Goal: Task Accomplishment & Management: Complete application form

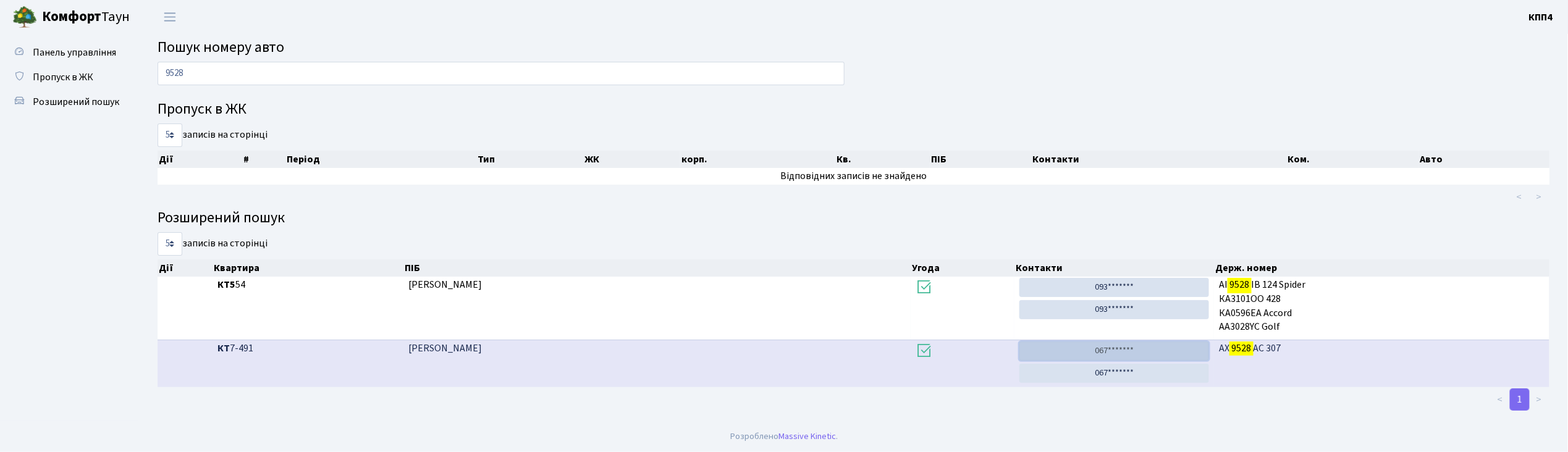
click at [1115, 349] on link "067*******" at bounding box center [1115, 351] width 190 height 19
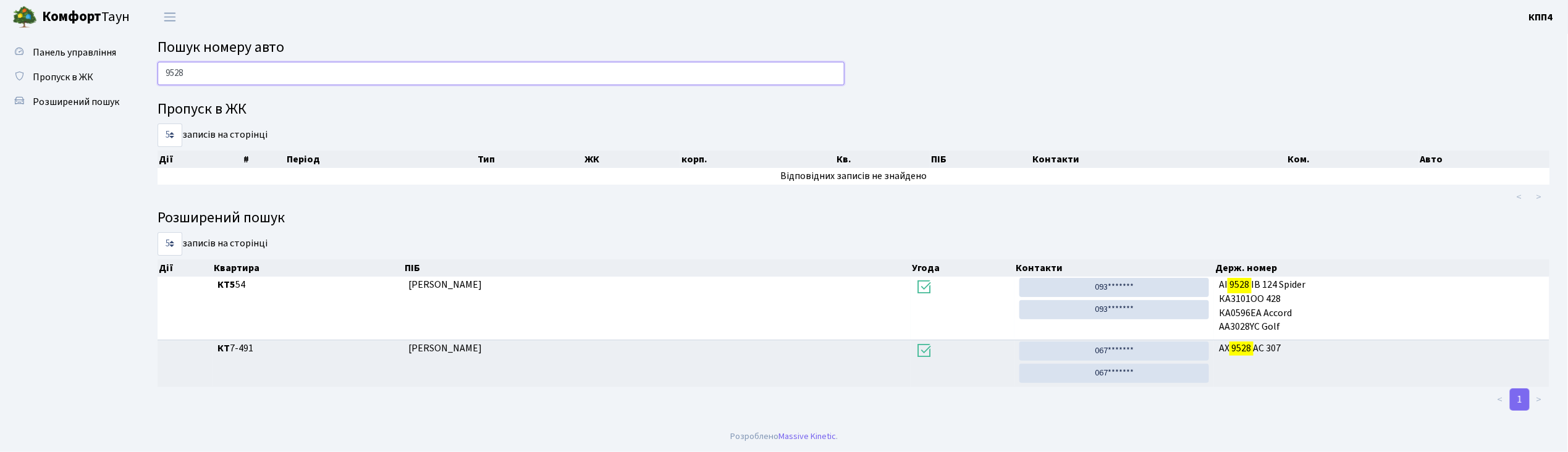
click at [201, 69] on input "9528" at bounding box center [501, 73] width 687 height 23
type input "9"
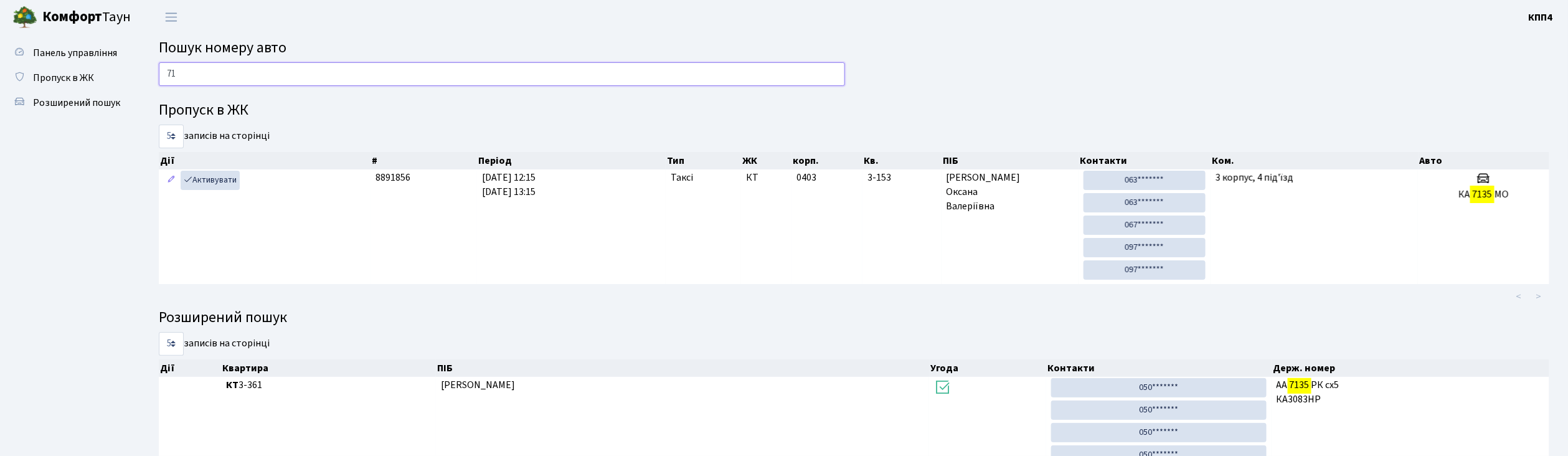
type input "7"
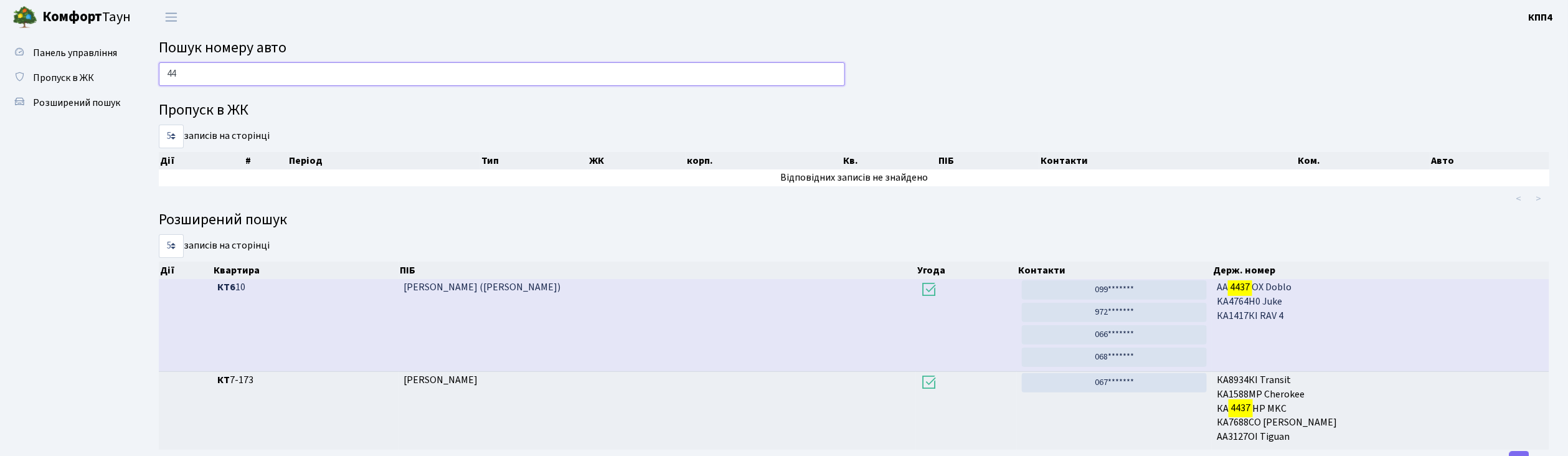
type input "4"
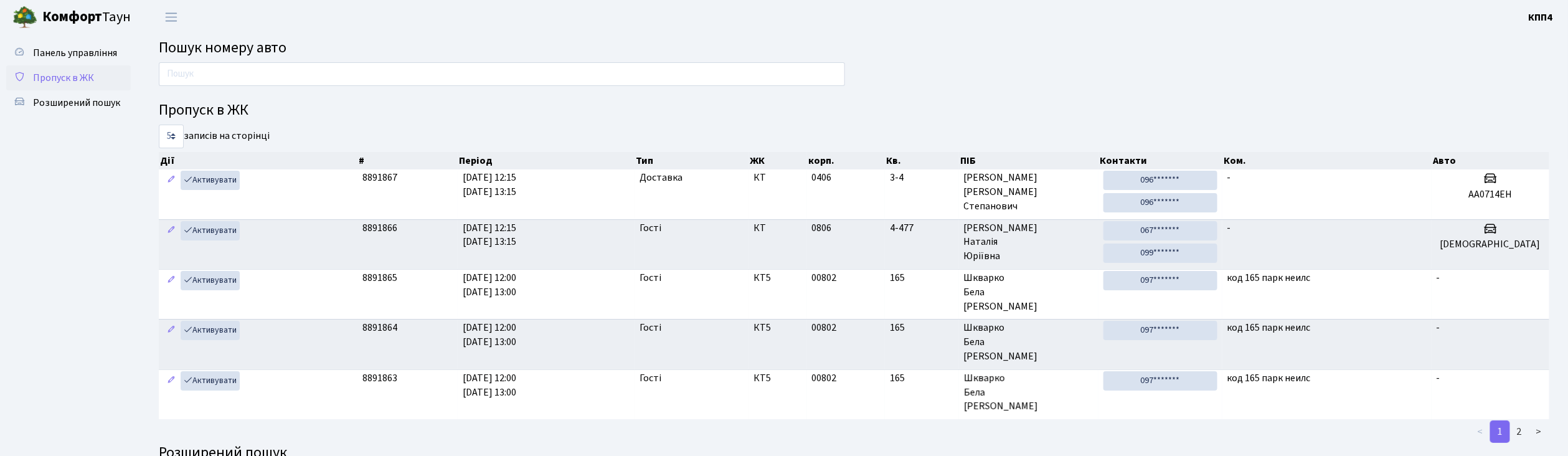
click at [78, 77] on span "Пропуск в ЖК" at bounding box center [64, 78] width 61 height 14
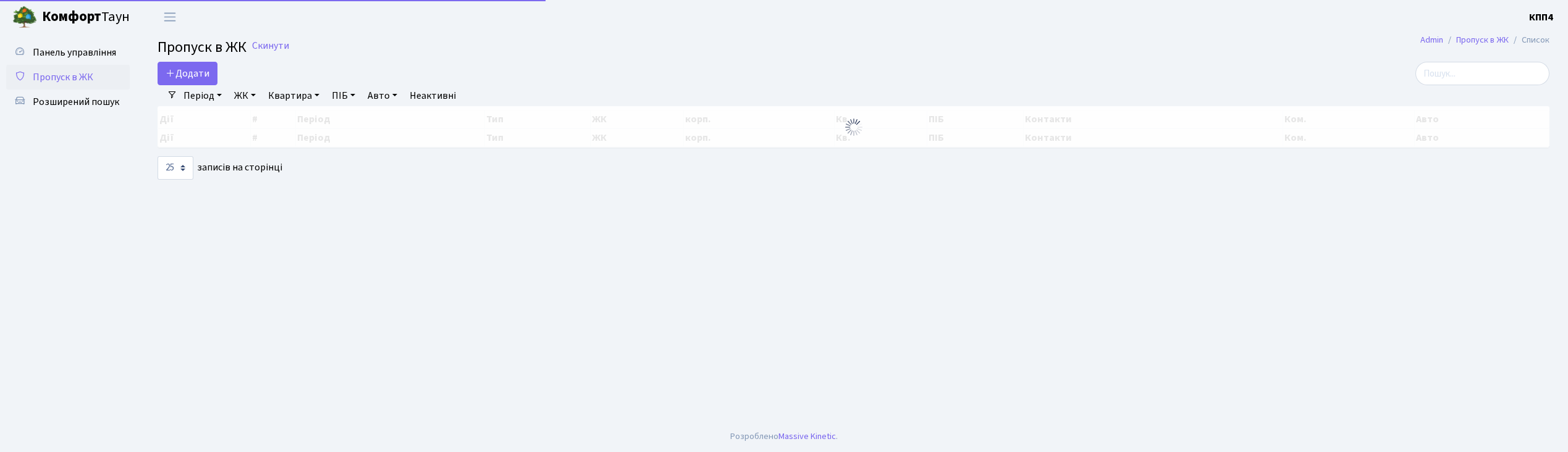
select select "25"
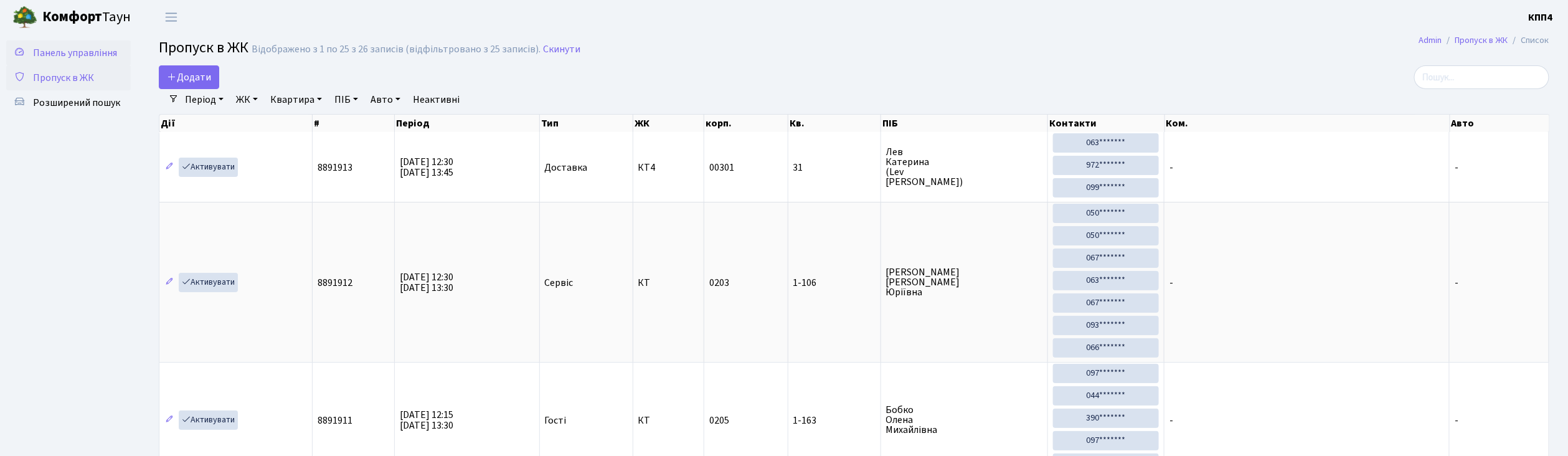
click at [90, 52] on span "Панель управління" at bounding box center [75, 53] width 84 height 14
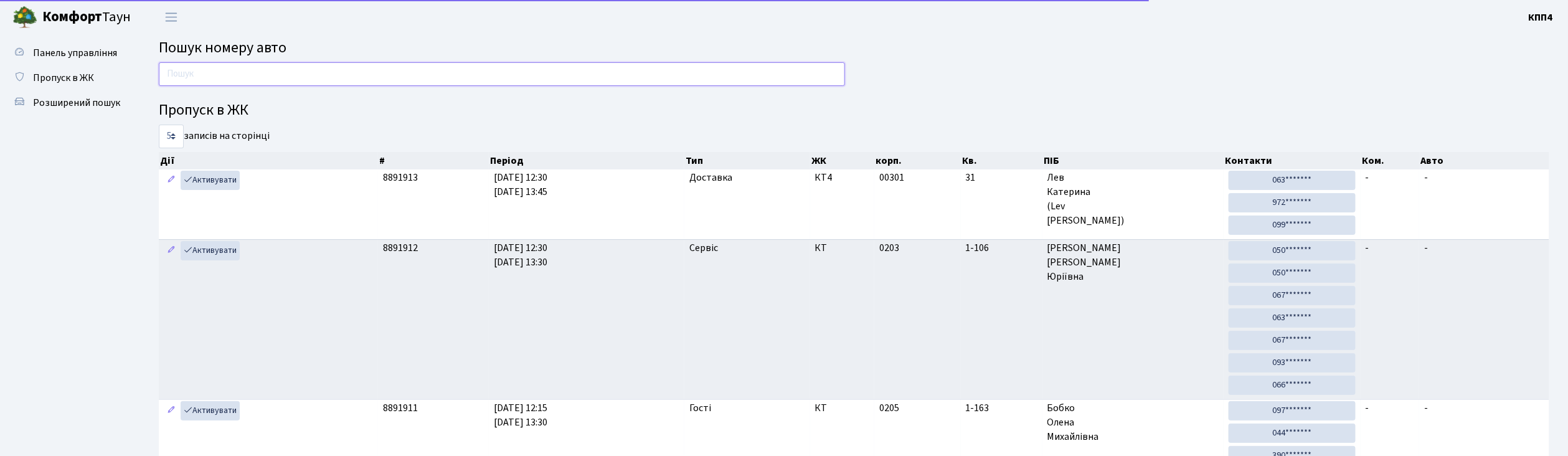
click at [217, 75] on input "text" at bounding box center [502, 74] width 687 height 24
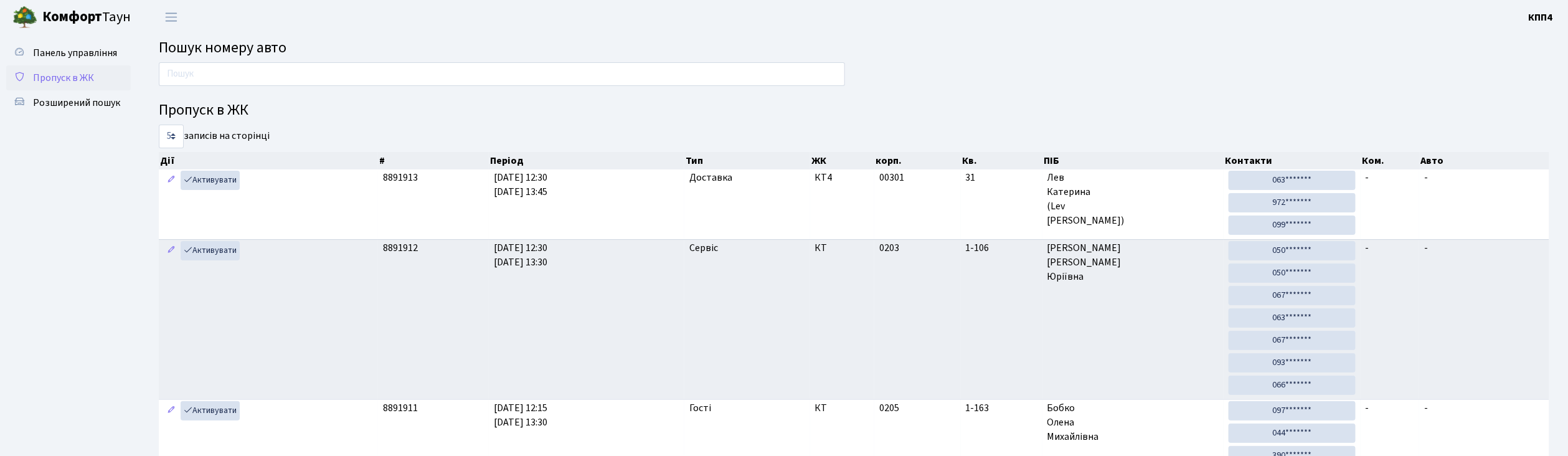
click at [82, 85] on link "Пропуск в ЖК" at bounding box center [69, 78] width 125 height 25
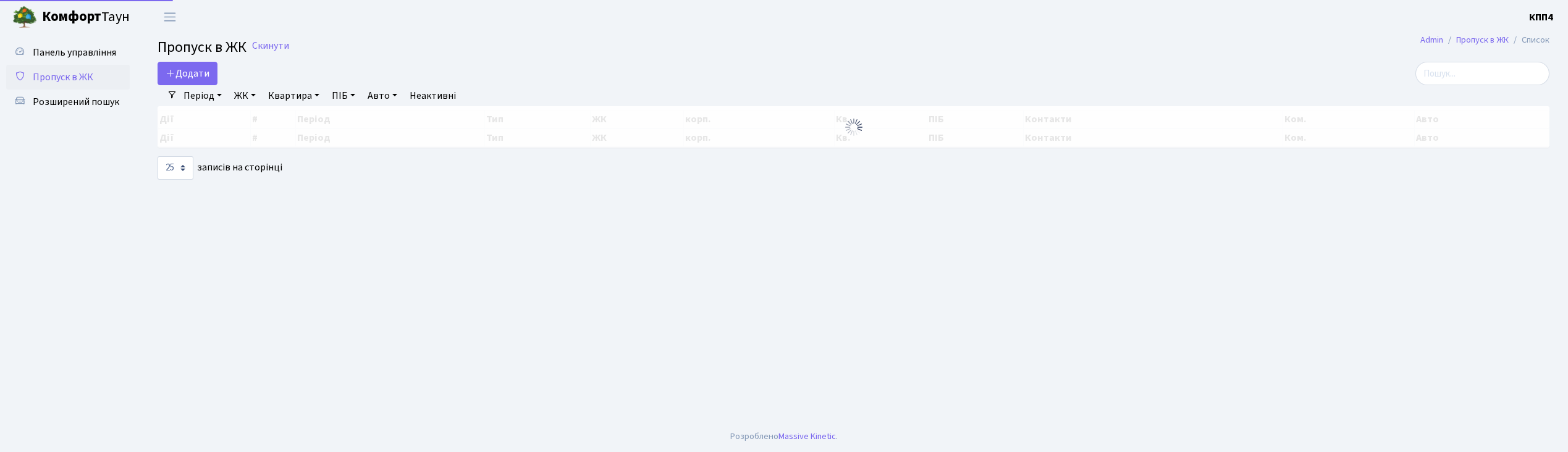
select select "25"
click at [188, 72] on span "Додати" at bounding box center [187, 73] width 44 height 14
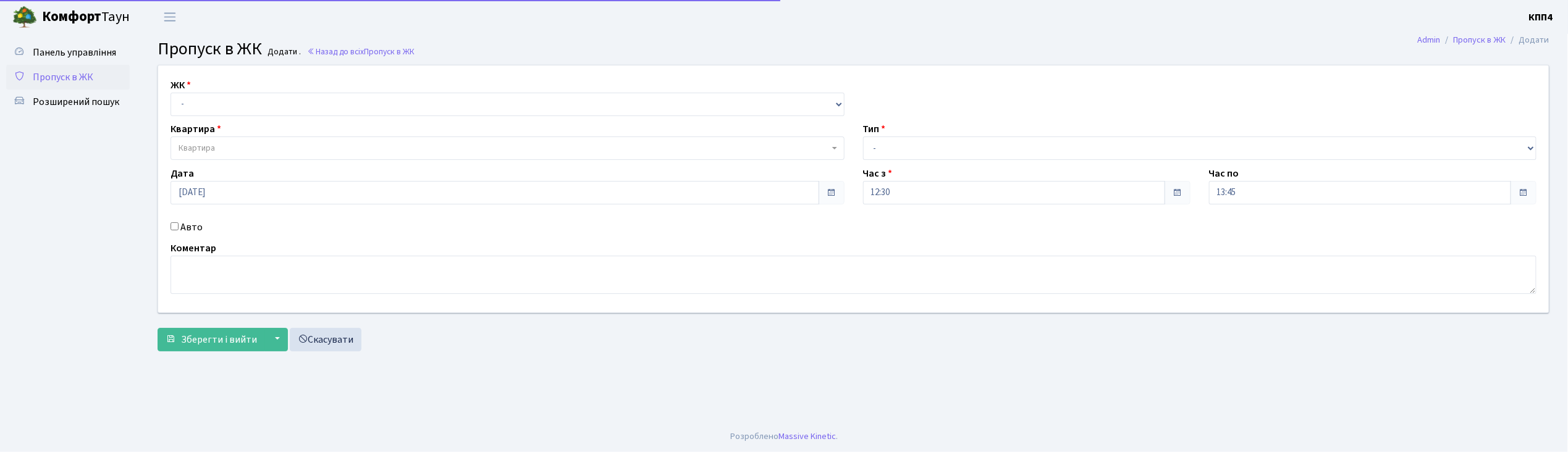
click at [176, 230] on input "Авто" at bounding box center [174, 226] width 8 height 8
checkbox input "true"
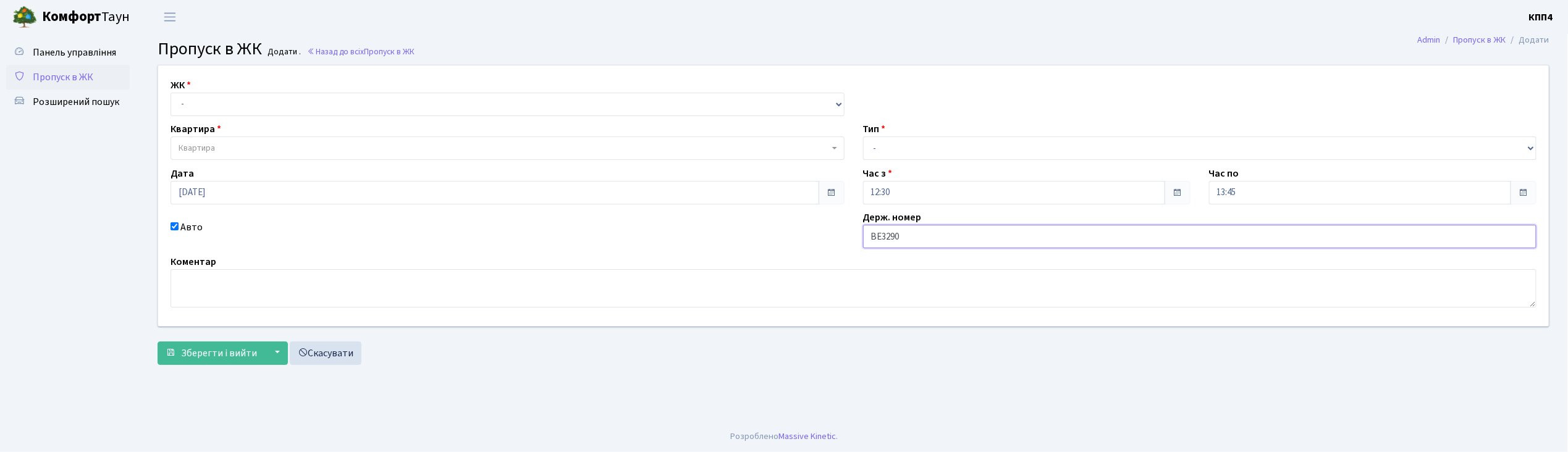
type input "ВЕ3290АО"
click at [267, 101] on select "- КТ, вул. Регенераторна, 4 КТ2, просп. Соборності, 17 КТ3, вул. Березнева, 16 …" at bounding box center [507, 104] width 674 height 23
select select "271"
click at [171, 93] on select "- КТ, вул. Регенераторна, 4 КТ2, просп. Соборності, 17 КТ3, вул. Березнева, 16 …" at bounding box center [507, 104] width 674 height 23
select select
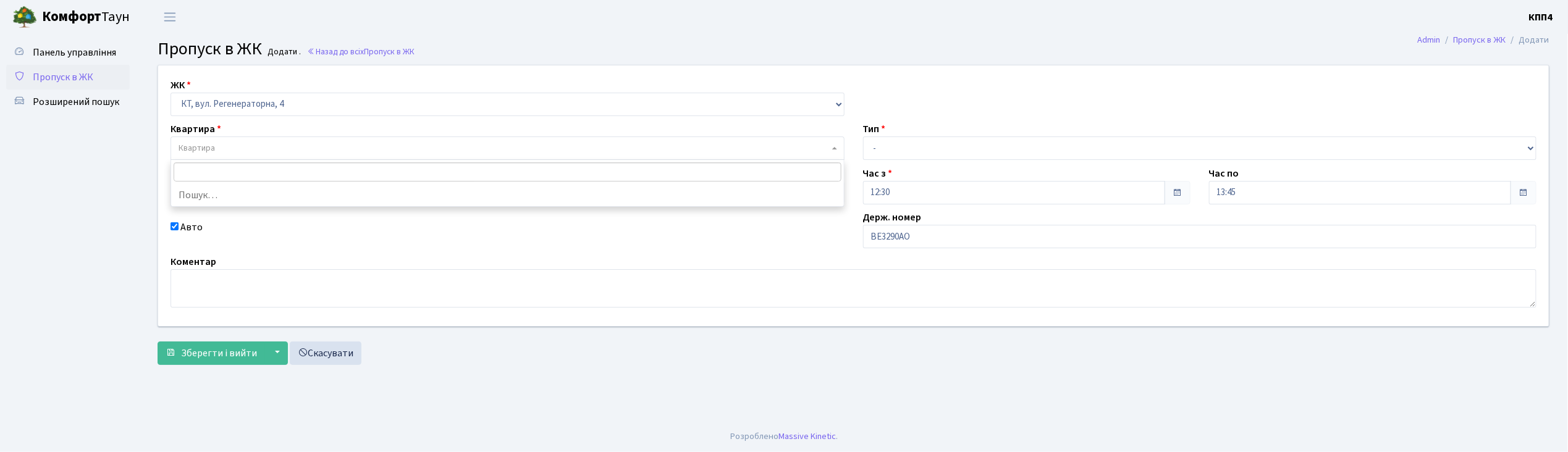
click at [258, 149] on span "Квартира" at bounding box center [504, 148] width 651 height 12
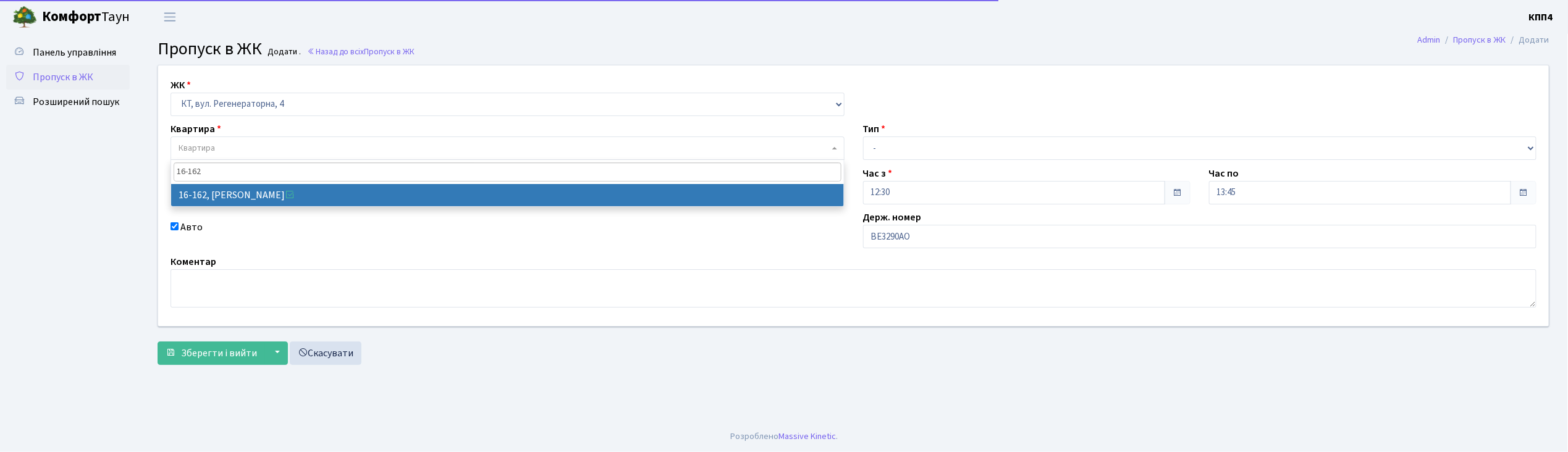
type input "16-162"
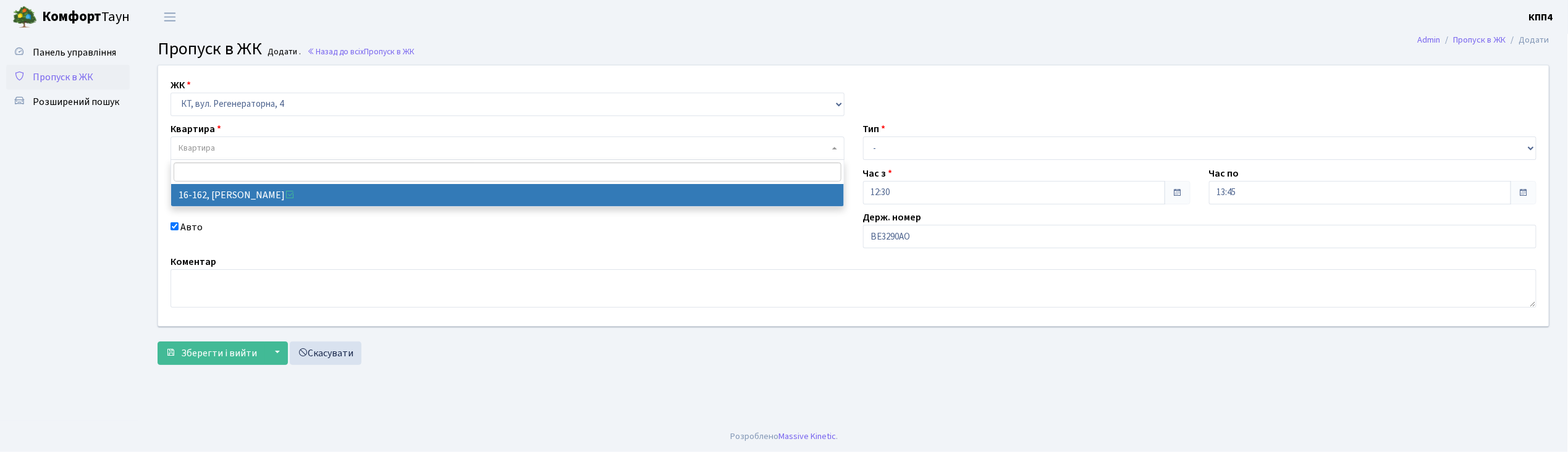
select select "8723"
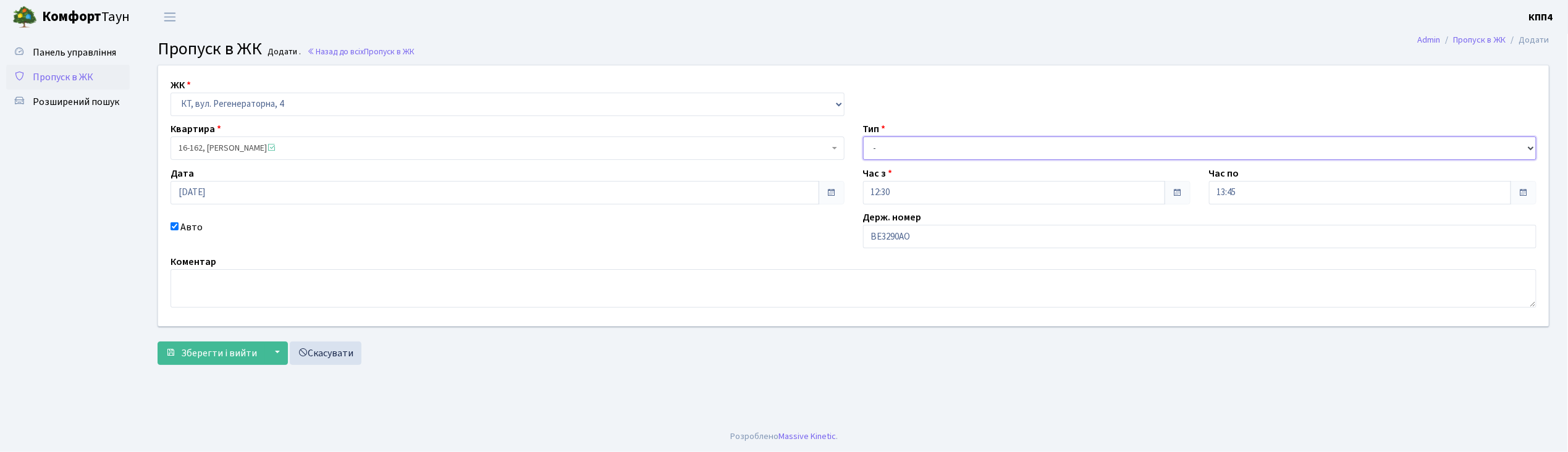
click at [955, 144] on select "- Доставка Таксі Гості Сервіс" at bounding box center [1200, 148] width 674 height 23
select select "3"
click at [863, 136] on select "- Доставка Таксі Гості Сервіс" at bounding box center [1200, 148] width 674 height 23
click at [228, 351] on span "Зберегти і вийти" at bounding box center [219, 353] width 76 height 14
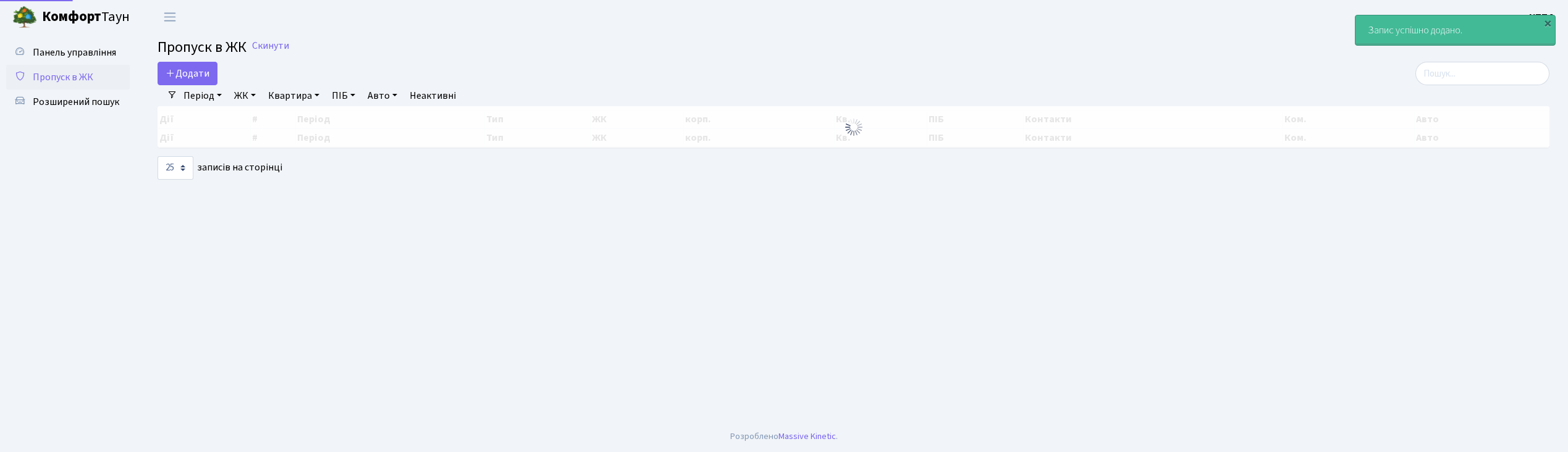
select select "25"
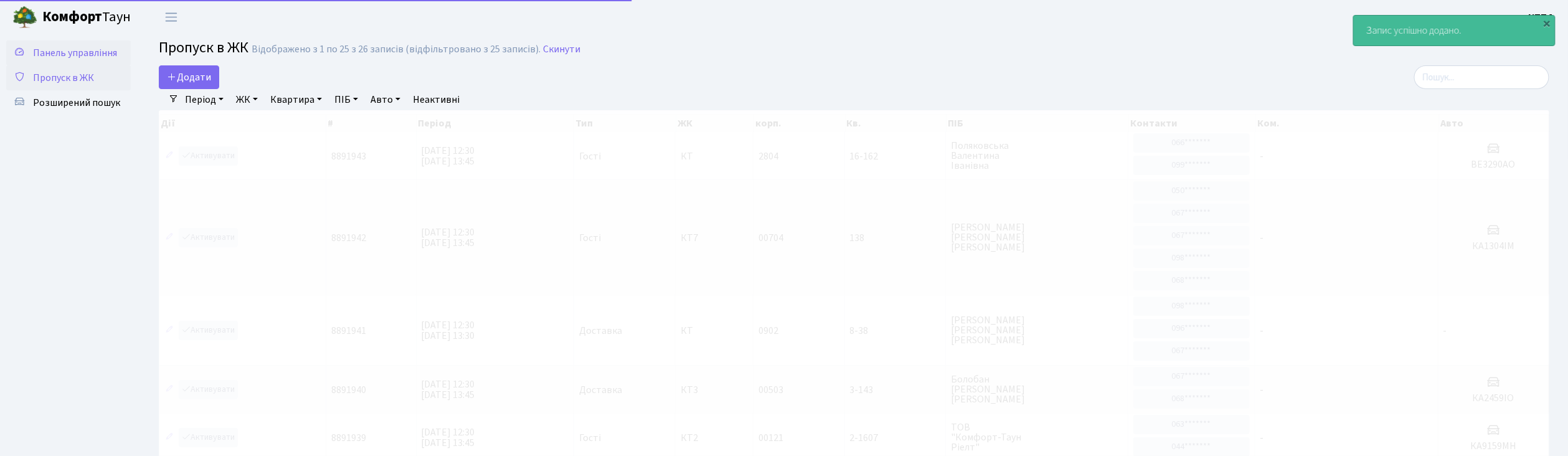
click at [91, 47] on span "Панель управління" at bounding box center [75, 53] width 84 height 14
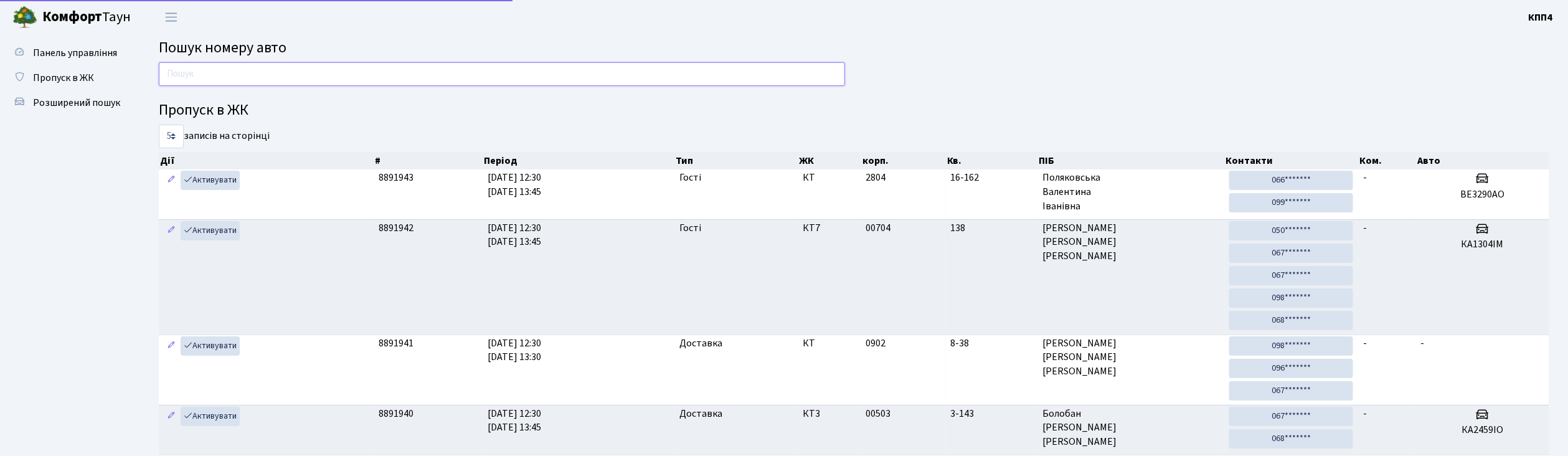
drag, startPoint x: 0, startPoint y: 0, endPoint x: 258, endPoint y: 70, distance: 267.3
click at [258, 70] on input "text" at bounding box center [502, 74] width 687 height 24
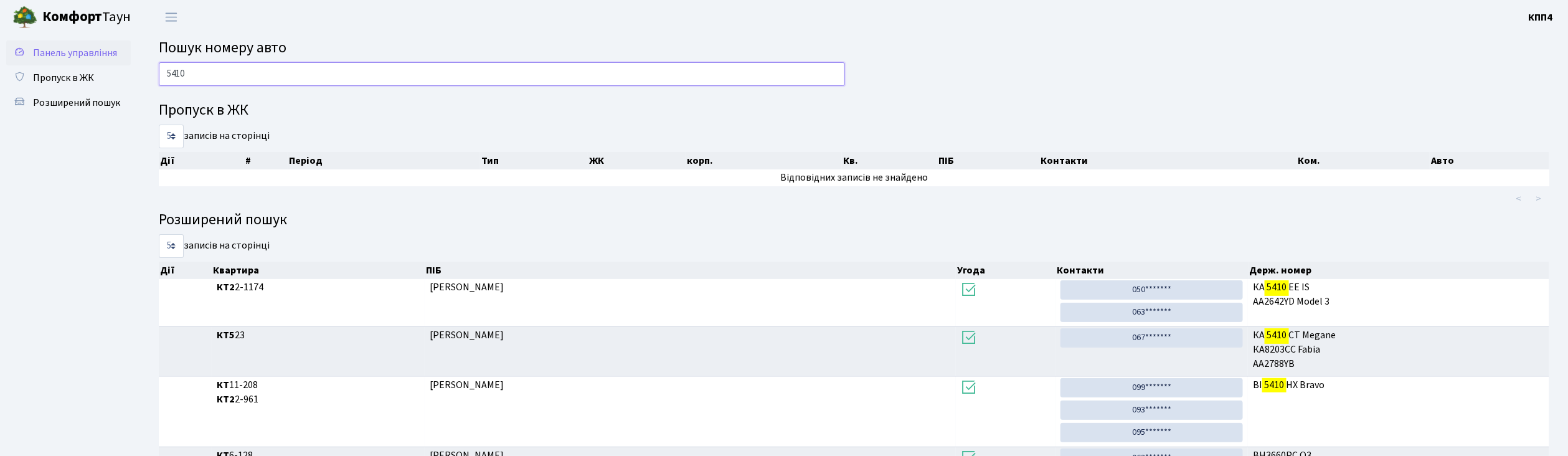
type input "5410"
click at [101, 60] on link "Панель управління" at bounding box center [69, 53] width 125 height 25
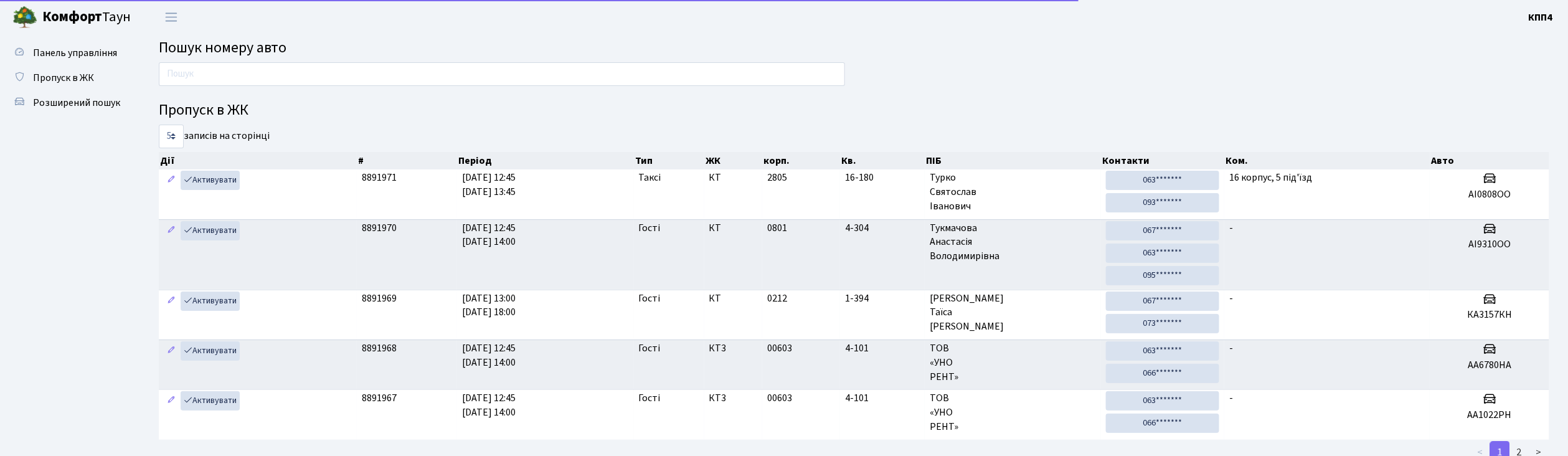
click at [197, 81] on input "text" at bounding box center [502, 74] width 687 height 24
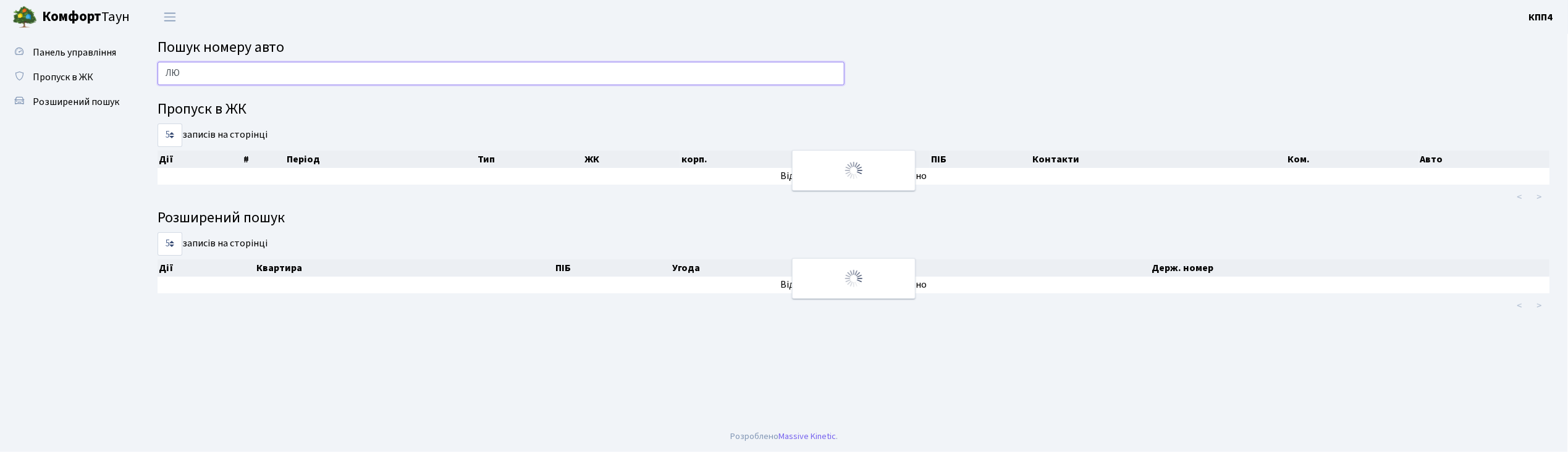
type input "Л"
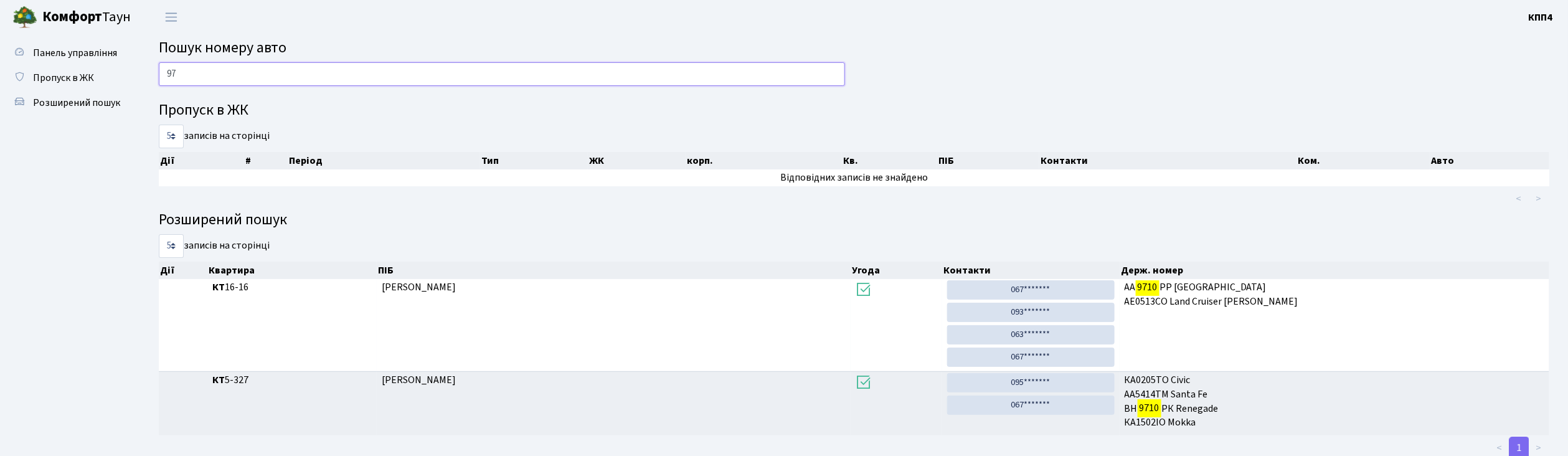
type input "9"
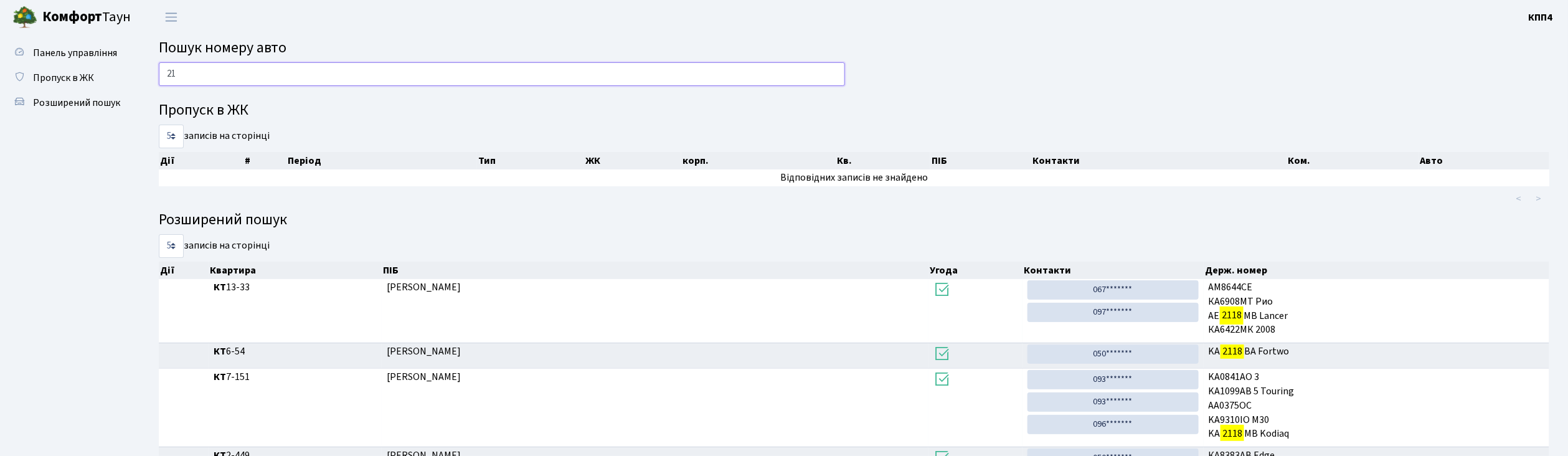
type input "2"
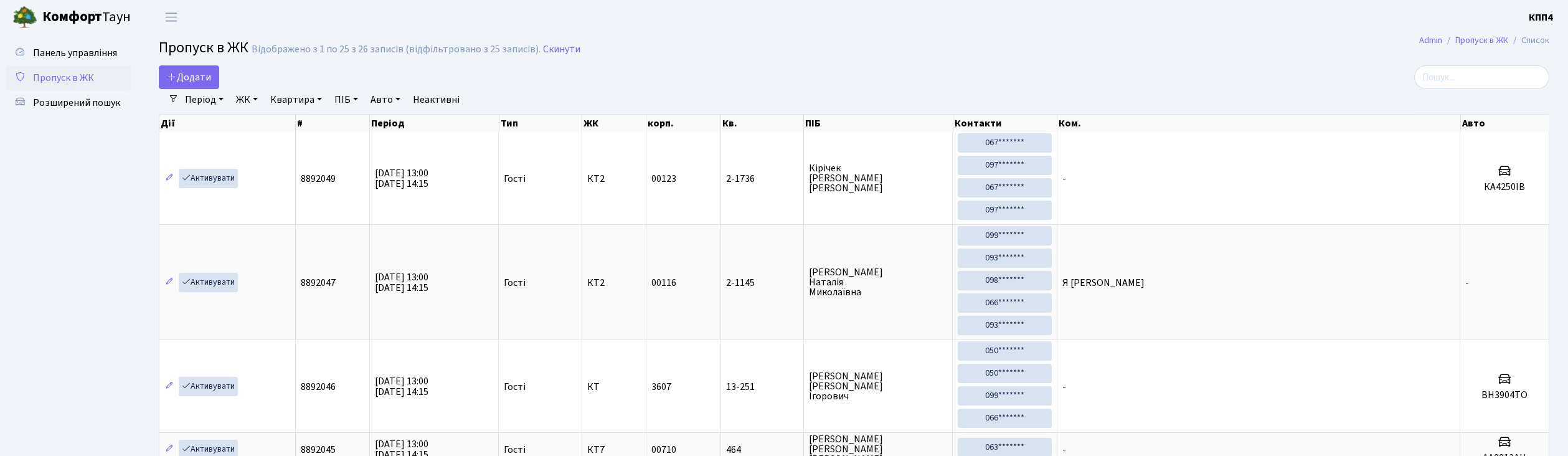
select select "25"
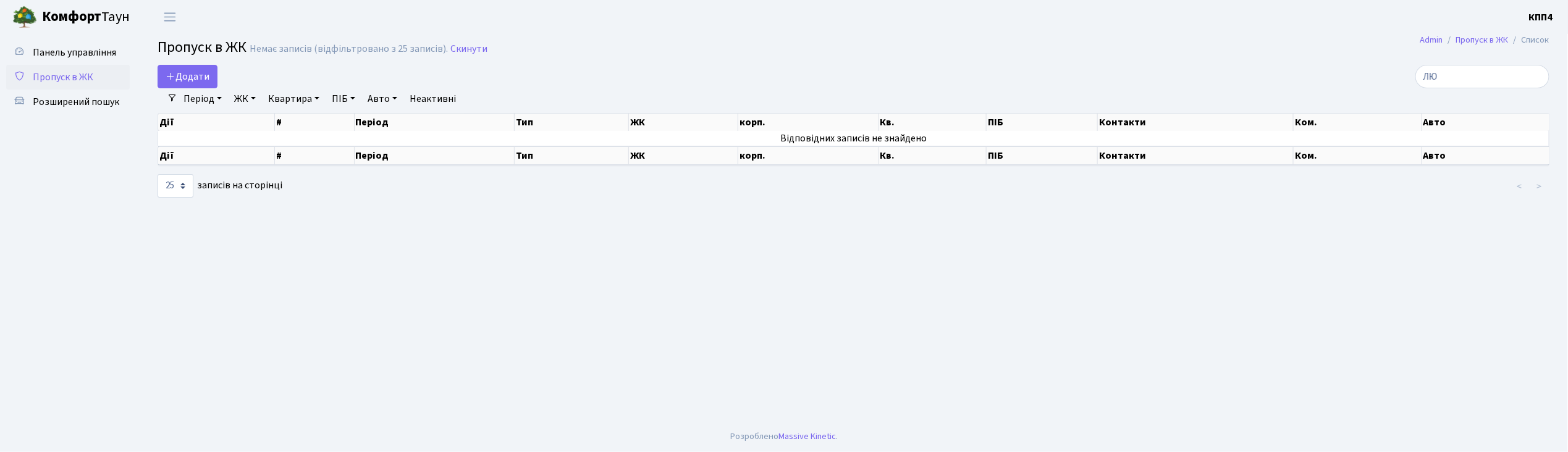
type input "[PERSON_NAME]"
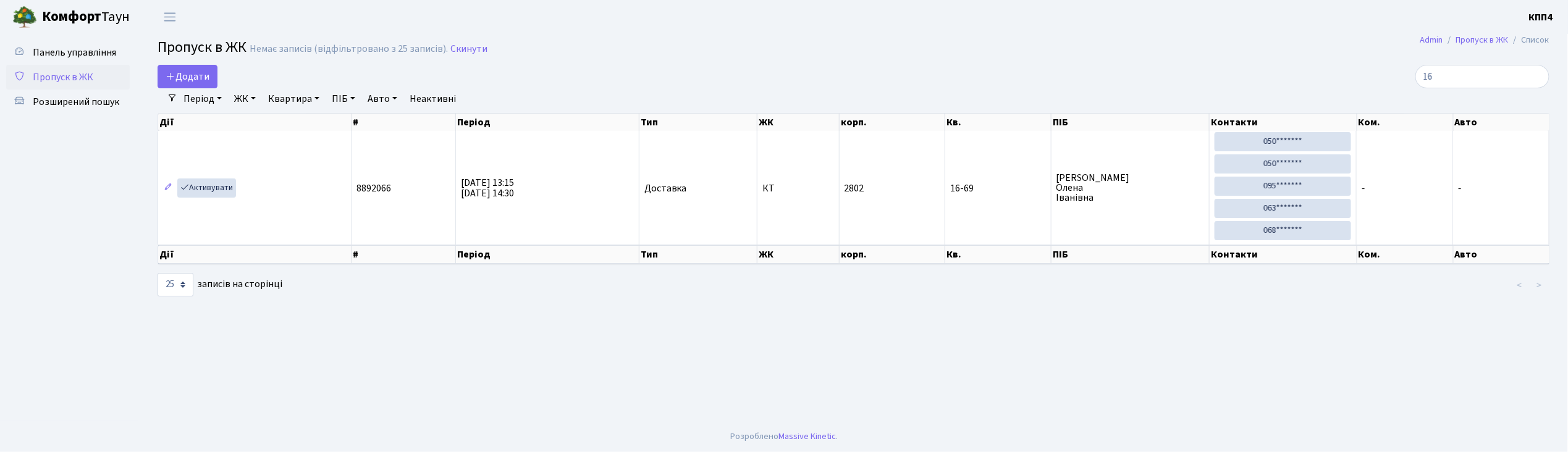
type input "1"
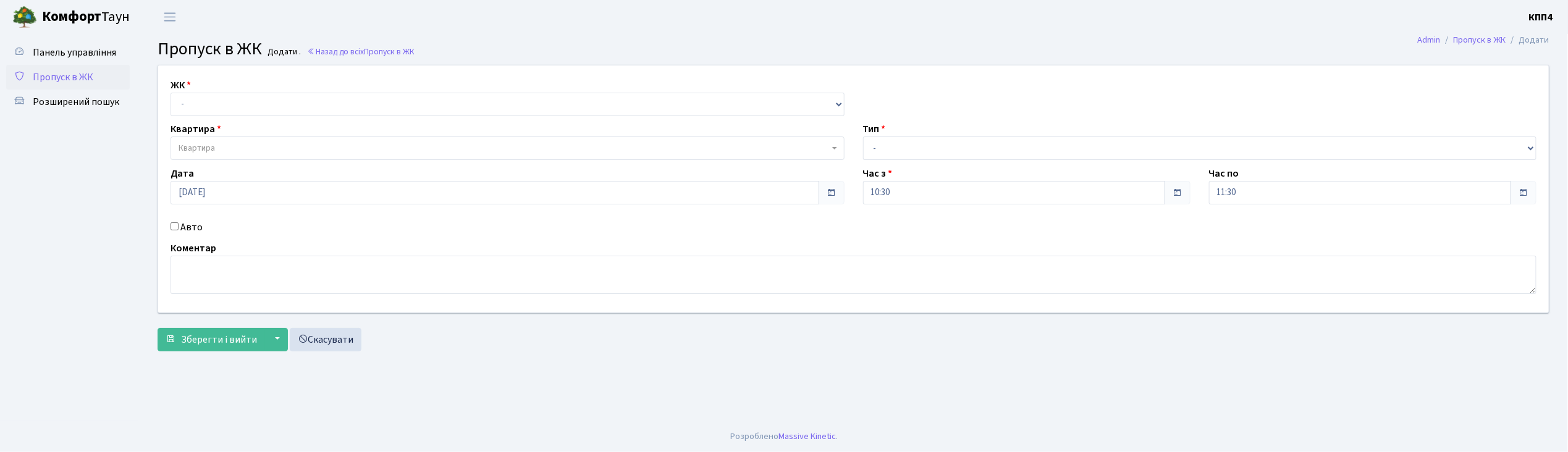
click at [172, 225] on input "Авто" at bounding box center [174, 226] width 8 height 8
checkbox input "true"
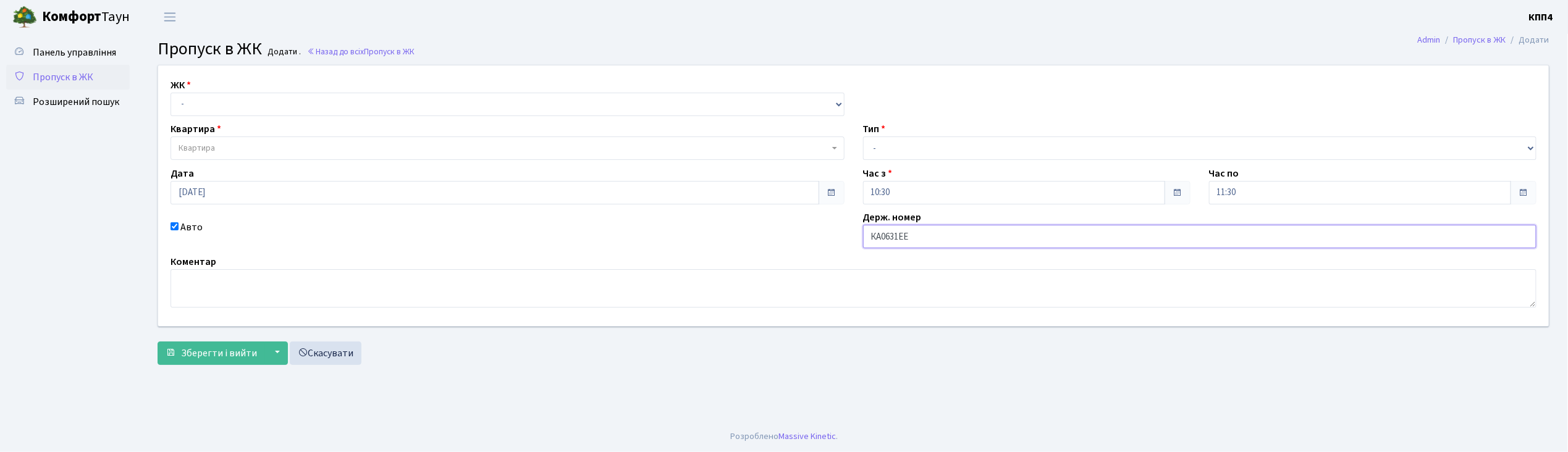
type input "КА0631ЕЕ"
click at [189, 112] on select "- КТ, вул. Регенераторна, 4 КТ2, просп. [STREET_ADDRESS] [STREET_ADDRESS] [PERS…" at bounding box center [507, 104] width 674 height 23
select select "271"
click at [171, 93] on select "- КТ, вул. Регенераторна, 4 КТ2, просп. [STREET_ADDRESS] [STREET_ADDRESS] [PERS…" at bounding box center [507, 104] width 674 height 23
select select
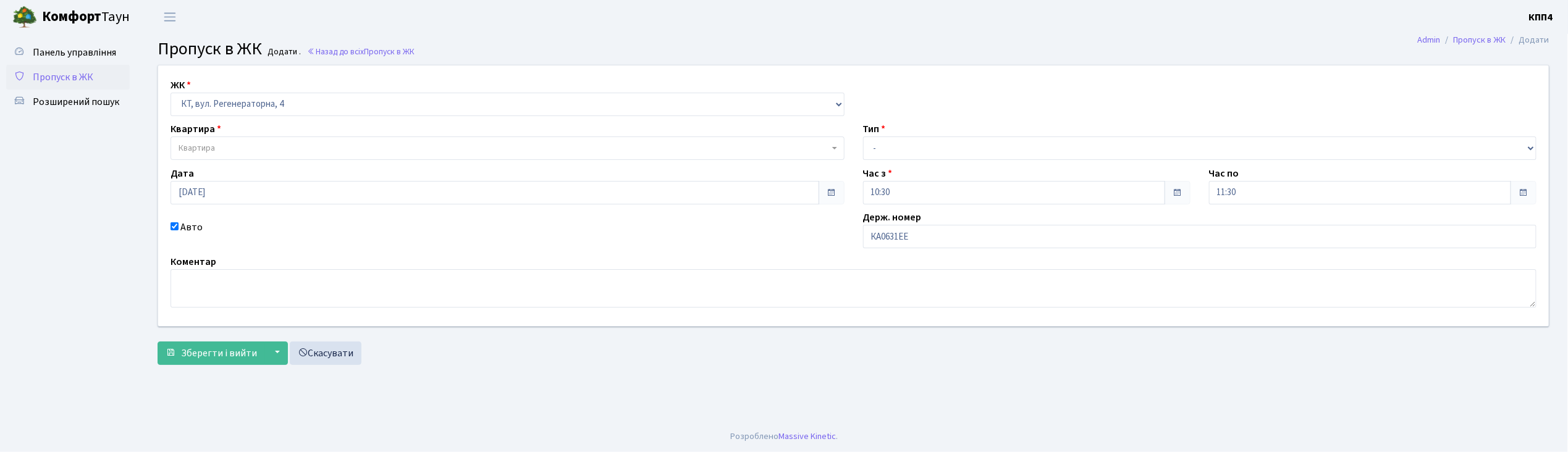
click at [185, 143] on span "Квартира" at bounding box center [197, 148] width 36 height 12
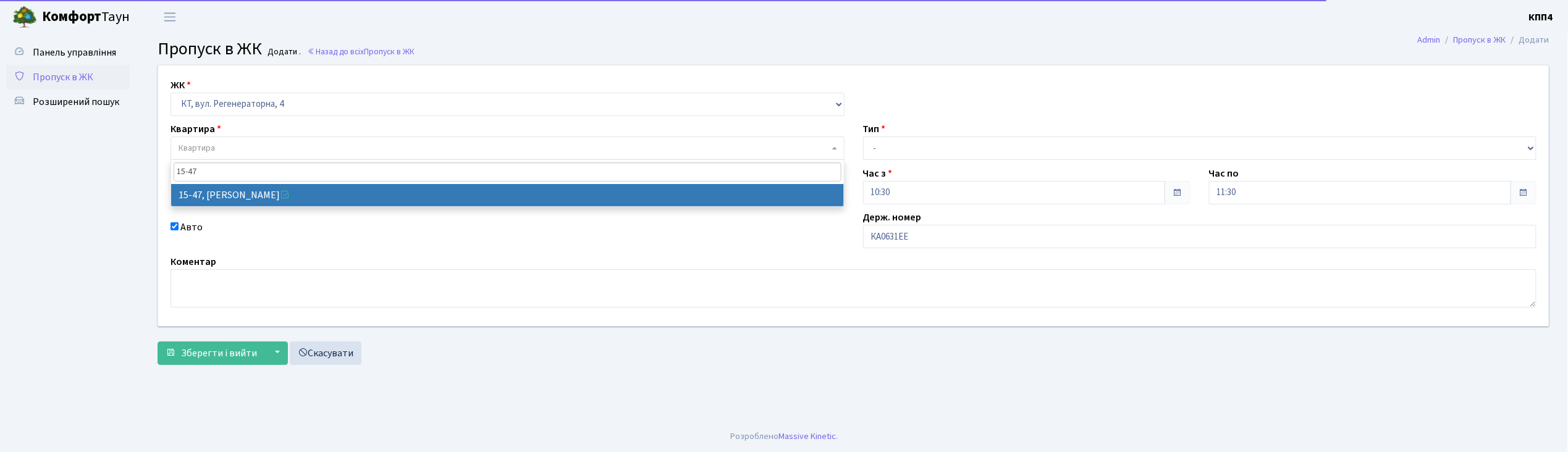
type input "15-47"
select select "8822"
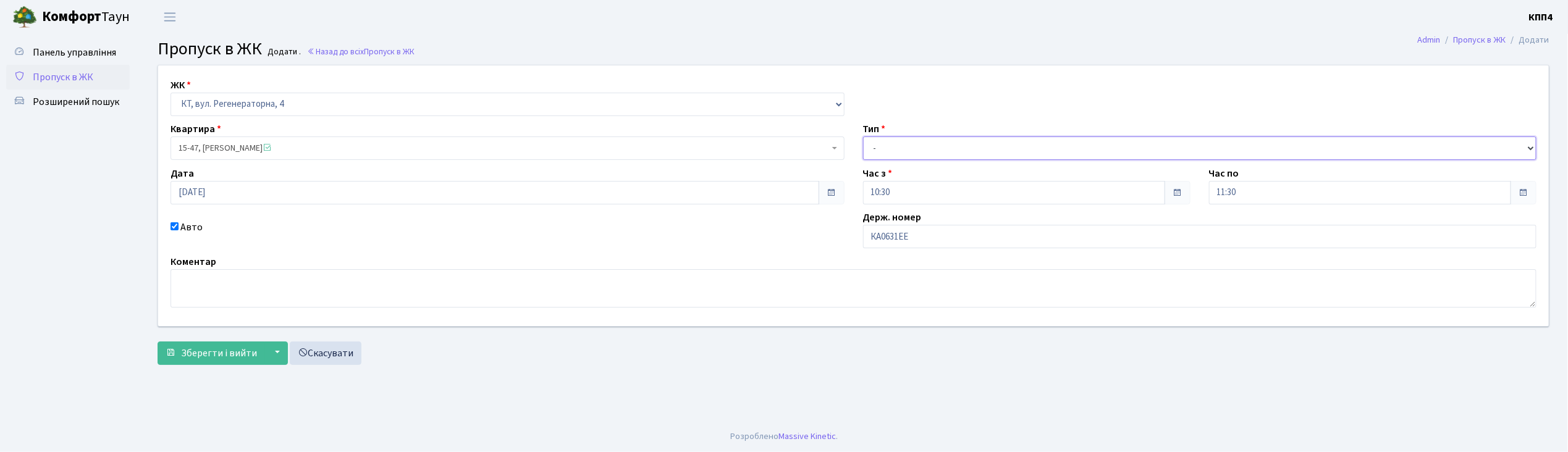
click at [886, 153] on select "- Доставка Таксі Гості Сервіс" at bounding box center [1200, 148] width 674 height 23
select select "2"
click at [863, 136] on select "- Доставка Таксі Гості Сервіс" at bounding box center [1200, 148] width 674 height 23
click at [197, 359] on span "Зберегти і вийти" at bounding box center [219, 353] width 76 height 14
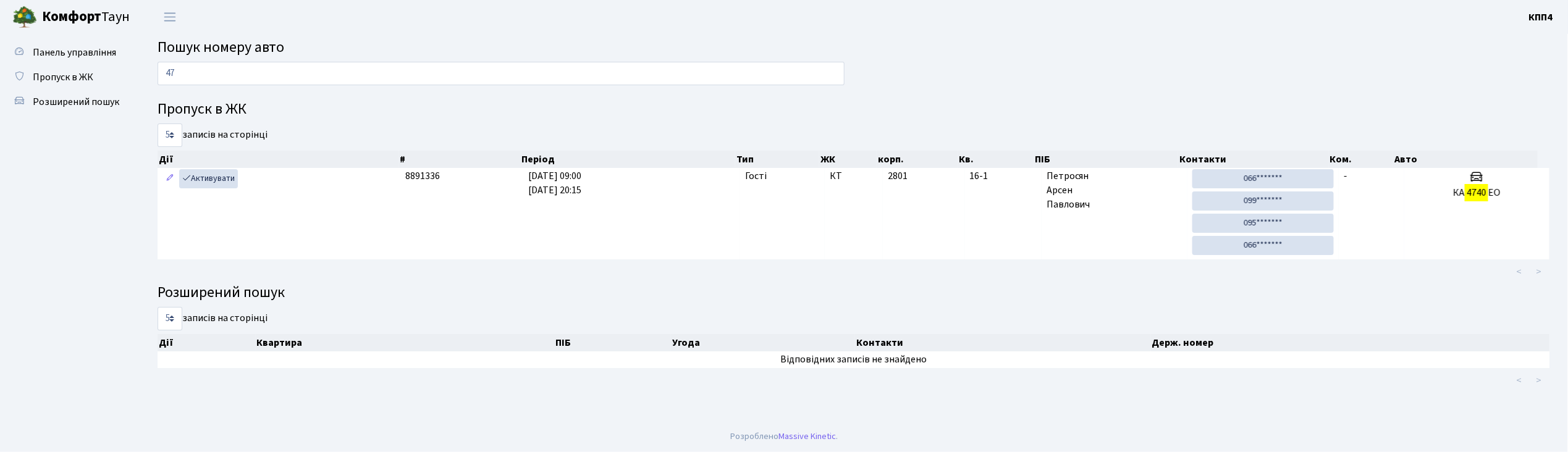
type input "4"
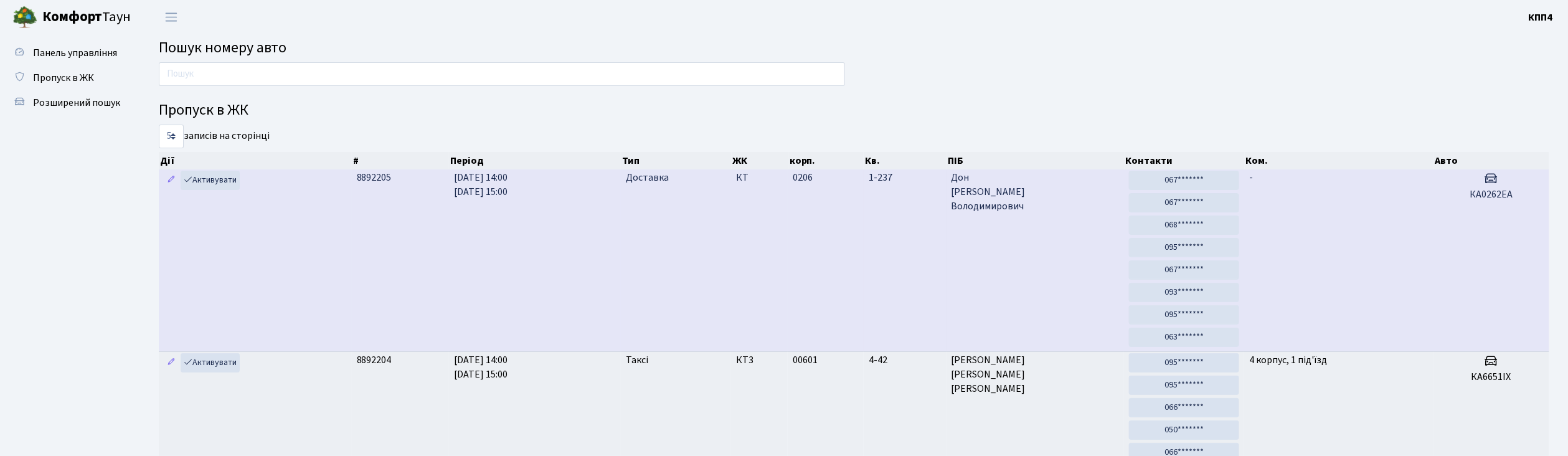
click at [1296, 242] on td "-" at bounding box center [1339, 260] width 189 height 182
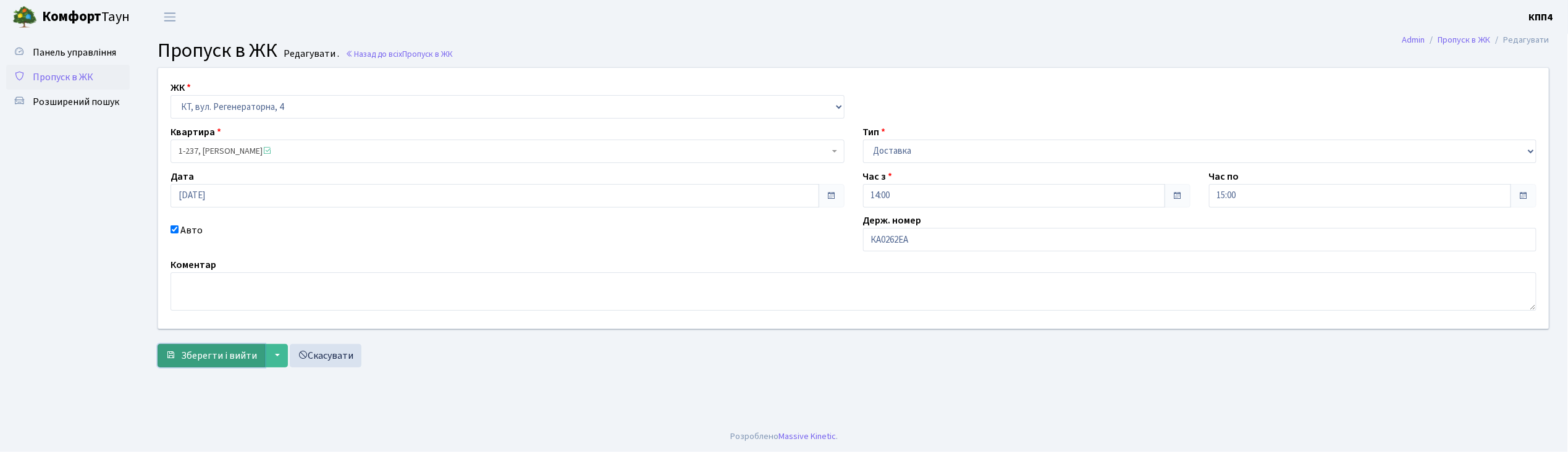
click at [215, 366] on button "Зберегти і вийти" at bounding box center [211, 356] width 108 height 23
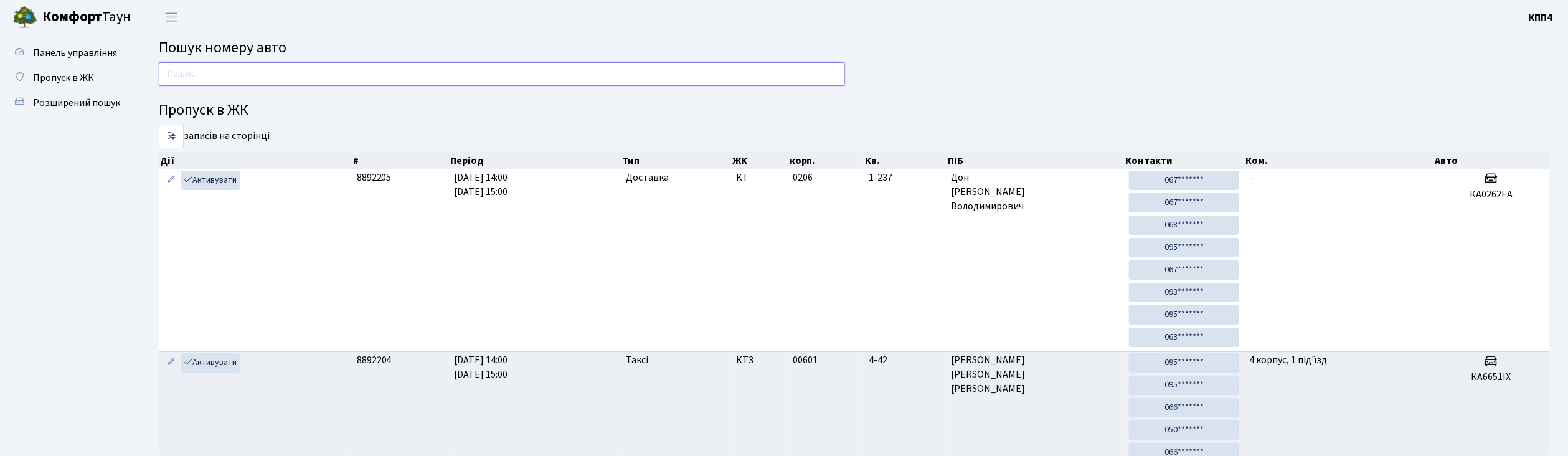
click at [186, 77] on input "text" at bounding box center [502, 74] width 687 height 24
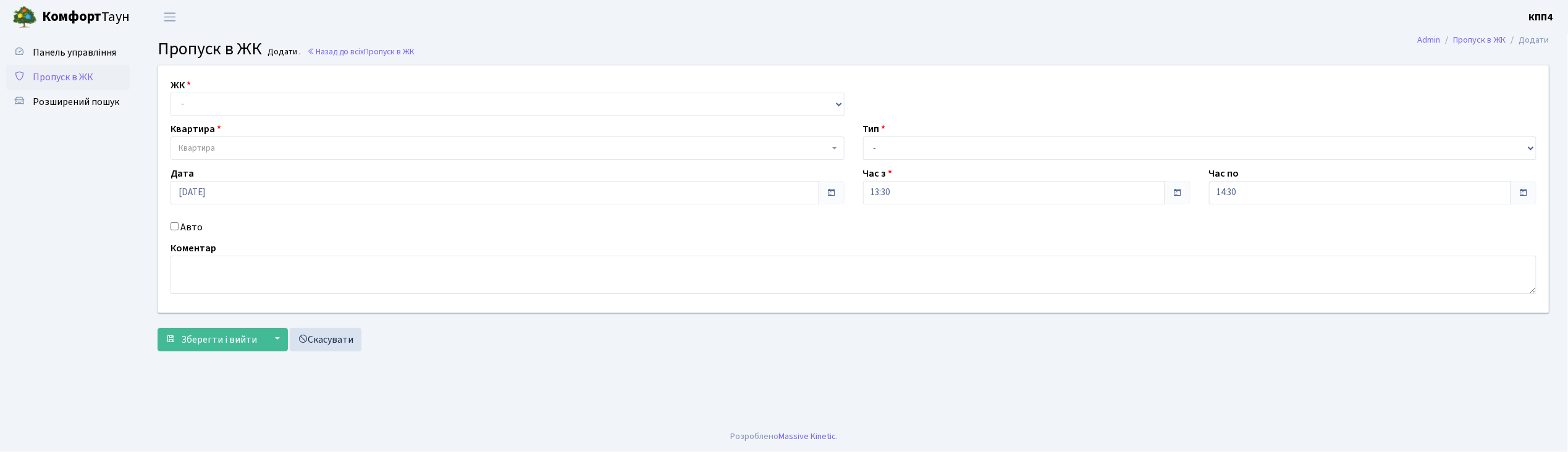
click at [171, 225] on input "Авто" at bounding box center [174, 226] width 8 height 8
checkbox input "true"
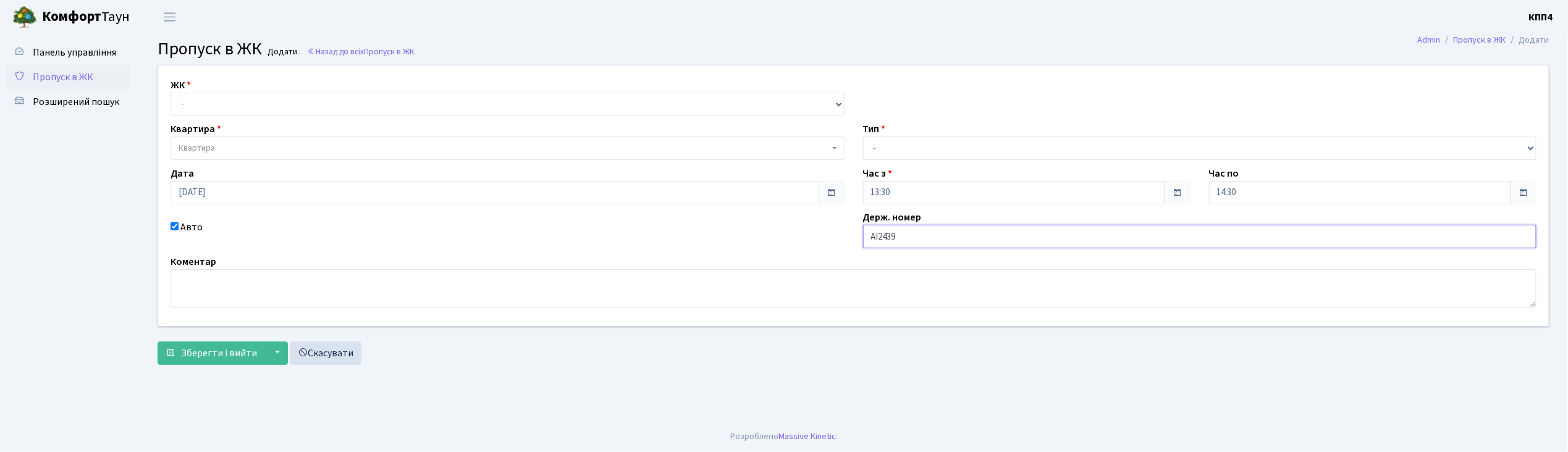
type input "АІ2439РІ"
click at [242, 107] on select "- КТ, вул. Регенераторна, 4 КТ2, просп. [STREET_ADDRESS] [STREET_ADDRESS] [PERS…" at bounding box center [507, 104] width 674 height 23
select select "271"
click at [171, 93] on select "- КТ, вул. Регенераторна, 4 КТ2, просп. [STREET_ADDRESS] [STREET_ADDRESS] [PERS…" at bounding box center [507, 104] width 674 height 23
select select
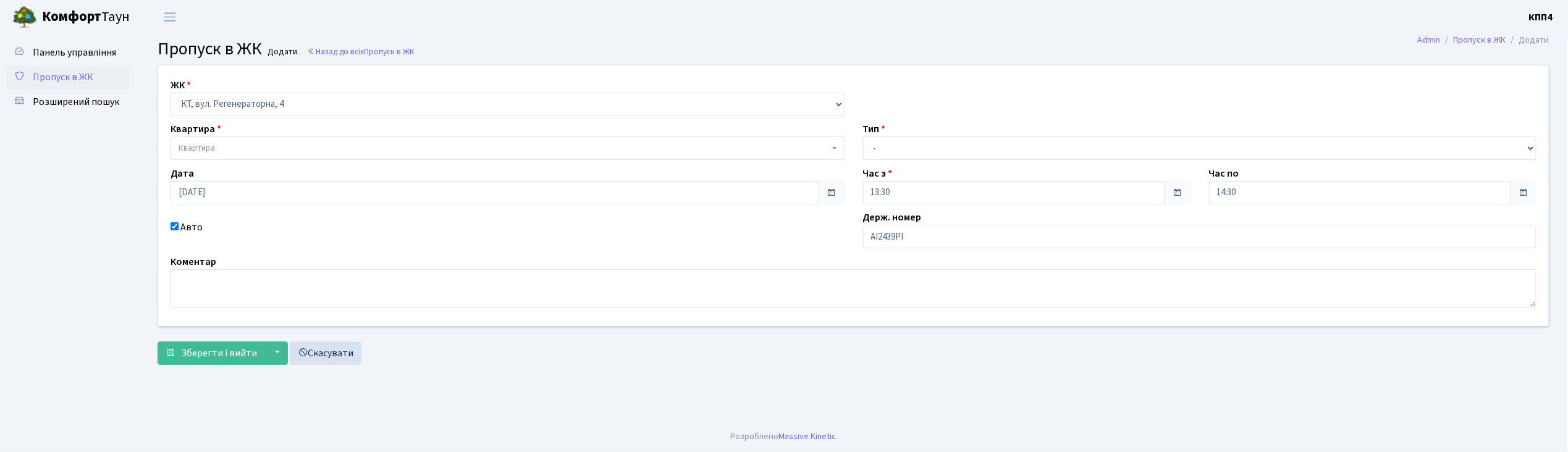
click at [240, 151] on span "Квартира" at bounding box center [504, 148] width 651 height 12
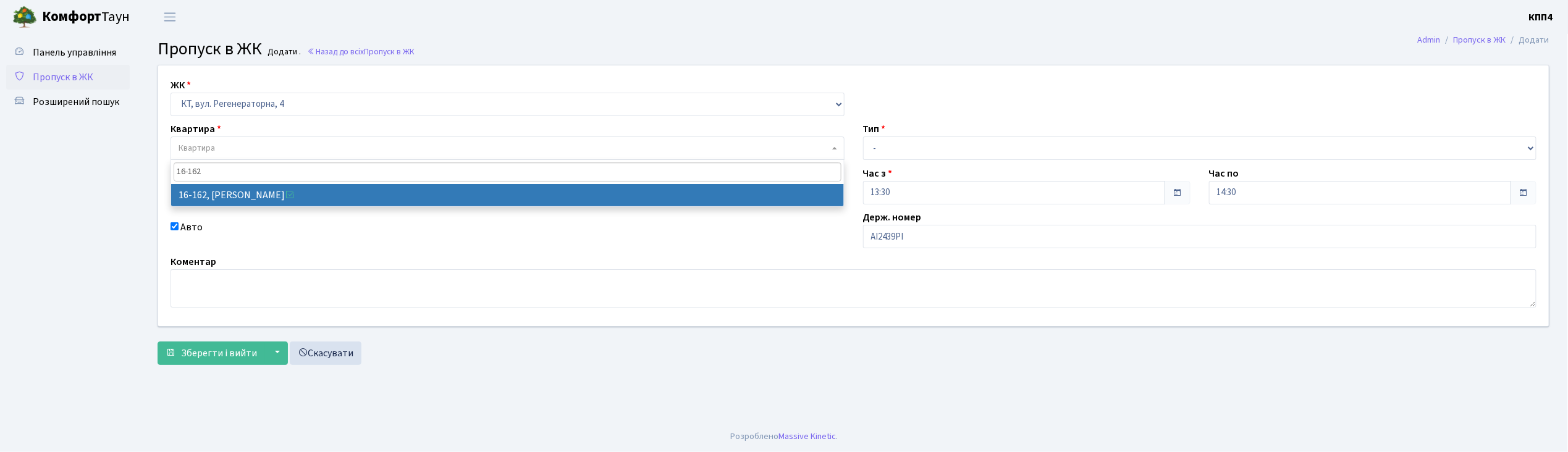
type input "16-162"
select select "8723"
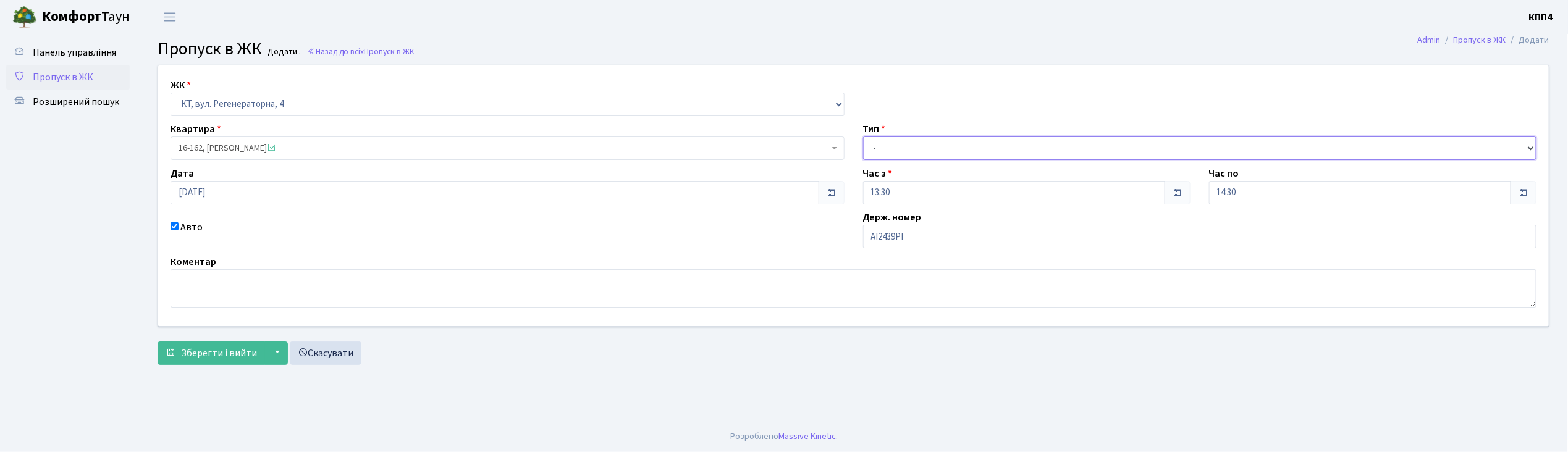
click at [883, 156] on select "- Доставка Таксі Гості Сервіс" at bounding box center [1200, 148] width 674 height 23
select select "2"
click at [863, 136] on select "- Доставка Таксі Гості Сервіс" at bounding box center [1200, 148] width 674 height 23
click at [250, 353] on span "Зберегти і вийти" at bounding box center [219, 353] width 76 height 14
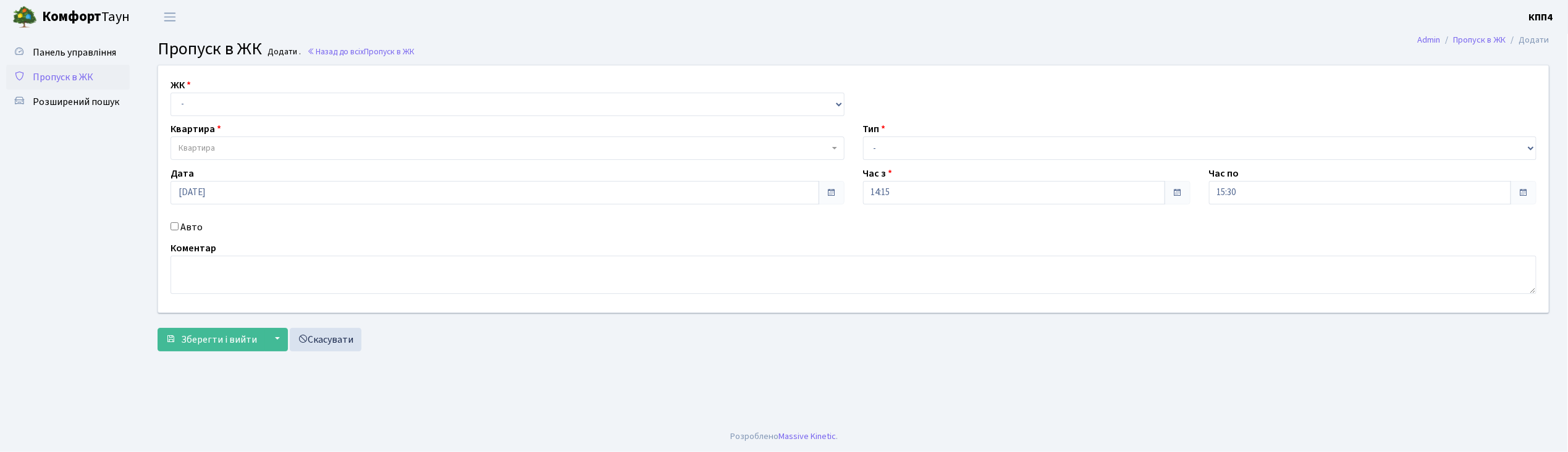
click at [176, 227] on input "Авто" at bounding box center [174, 226] width 8 height 8
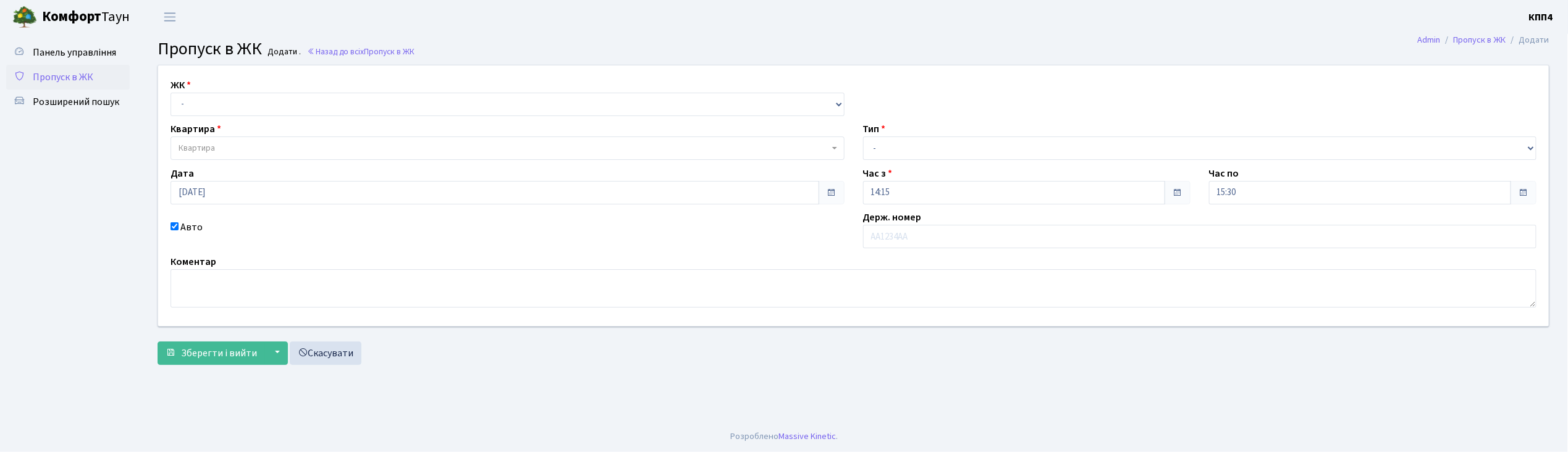
click at [176, 227] on input "Авто" at bounding box center [174, 226] width 8 height 8
checkbox input "false"
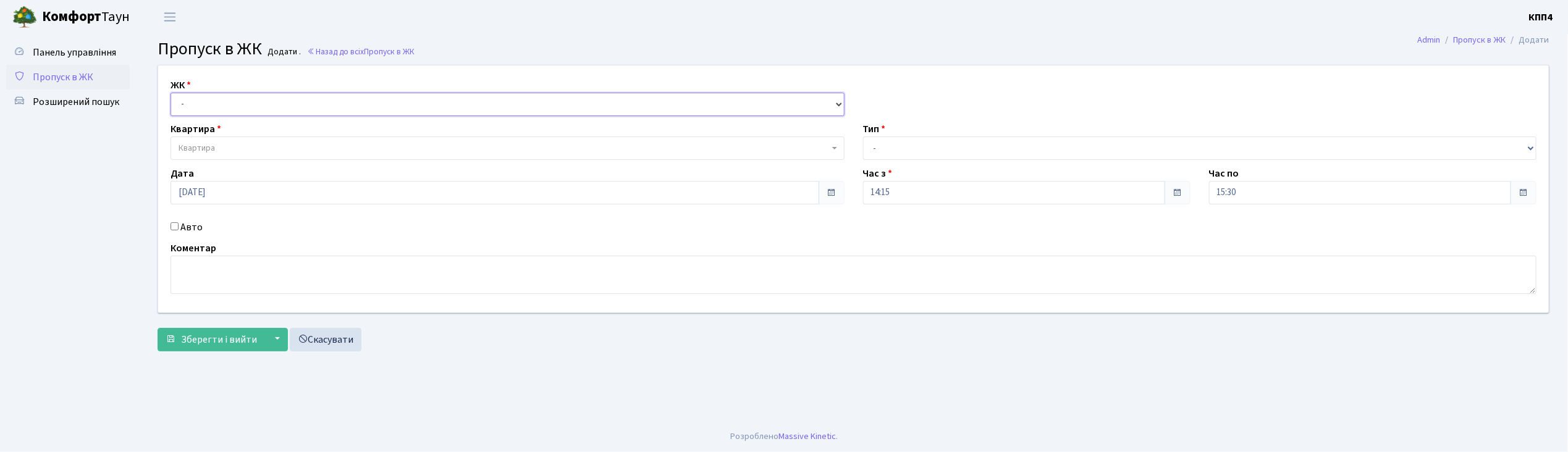
click at [218, 102] on select "- КТ, вул. Регенераторна, 4 КТ2, просп. [STREET_ADDRESS] [STREET_ADDRESS] [PERS…" at bounding box center [507, 104] width 674 height 23
select select "271"
click at [171, 93] on select "- КТ, вул. Регенераторна, 4 КТ2, просп. [STREET_ADDRESS] [STREET_ADDRESS] [PERS…" at bounding box center [507, 104] width 674 height 23
select select
click at [220, 146] on span "Квартира" at bounding box center [504, 148] width 651 height 12
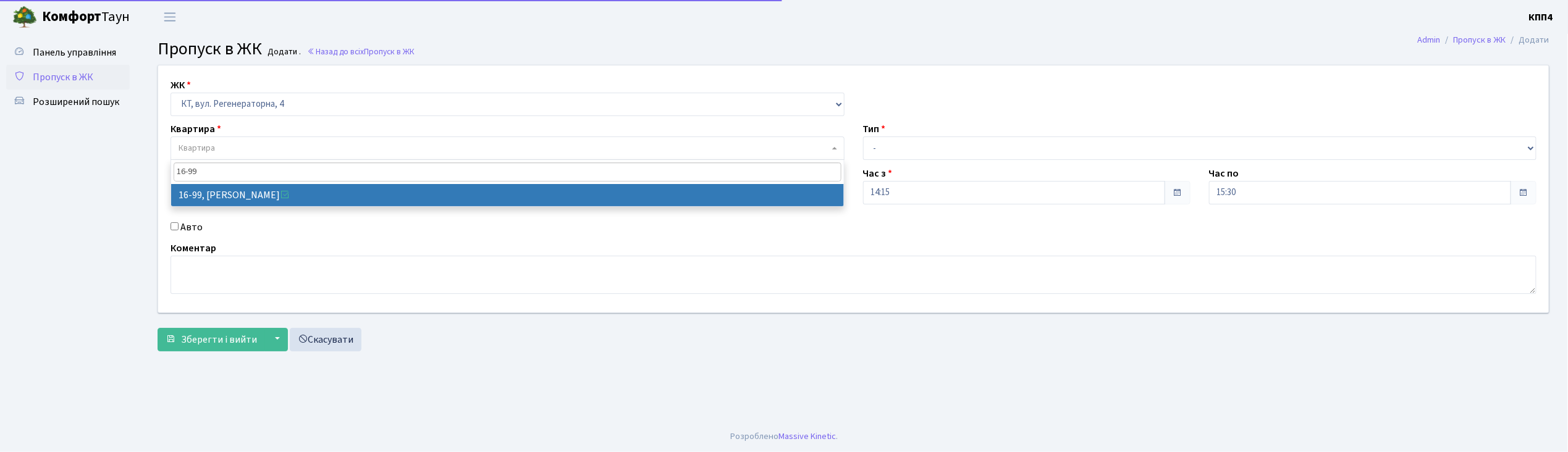
type input "16-99"
select select "8660"
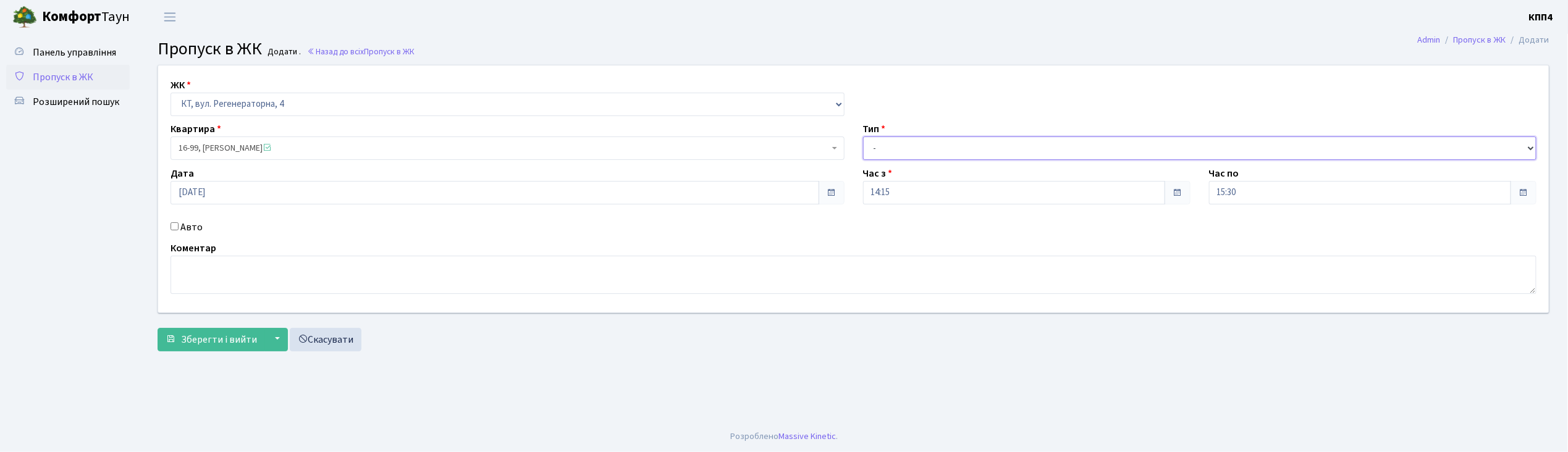
click at [902, 154] on select "- Доставка Таксі Гості Сервіс" at bounding box center [1200, 148] width 674 height 23
select select "1"
click at [863, 136] on select "- Доставка Таксі Гості Сервіс" at bounding box center [1200, 148] width 674 height 23
drag, startPoint x: 224, startPoint y: 343, endPoint x: 220, endPoint y: 337, distance: 7.2
click at [223, 342] on span "Зберегти і вийти" at bounding box center [219, 340] width 76 height 14
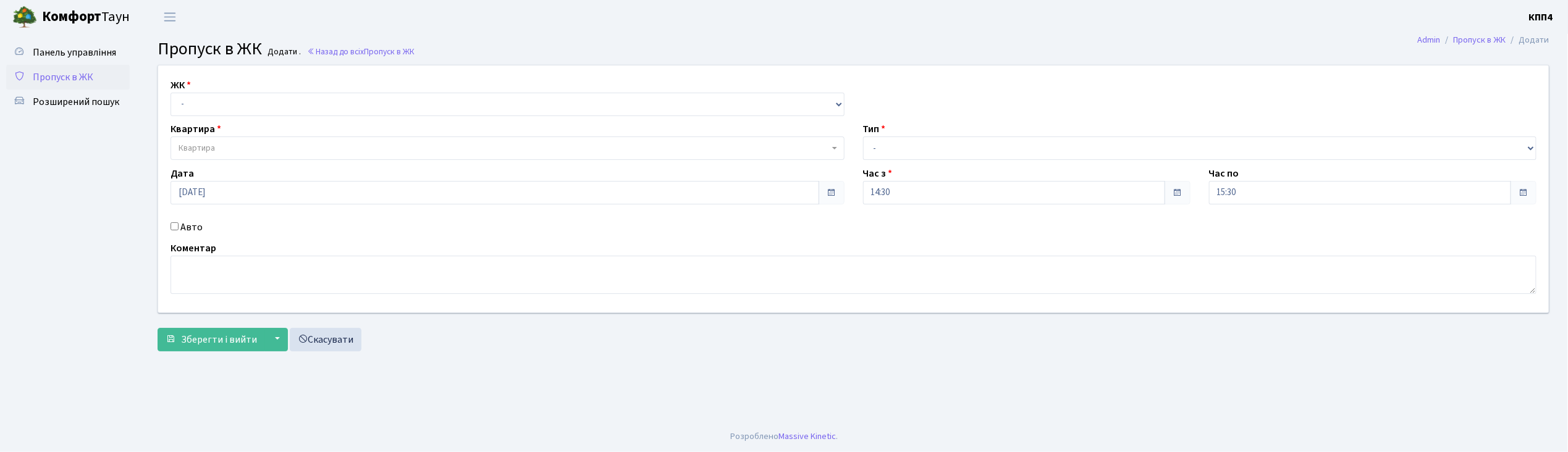
click at [178, 226] on input "Авто" at bounding box center [174, 226] width 8 height 8
checkbox input "true"
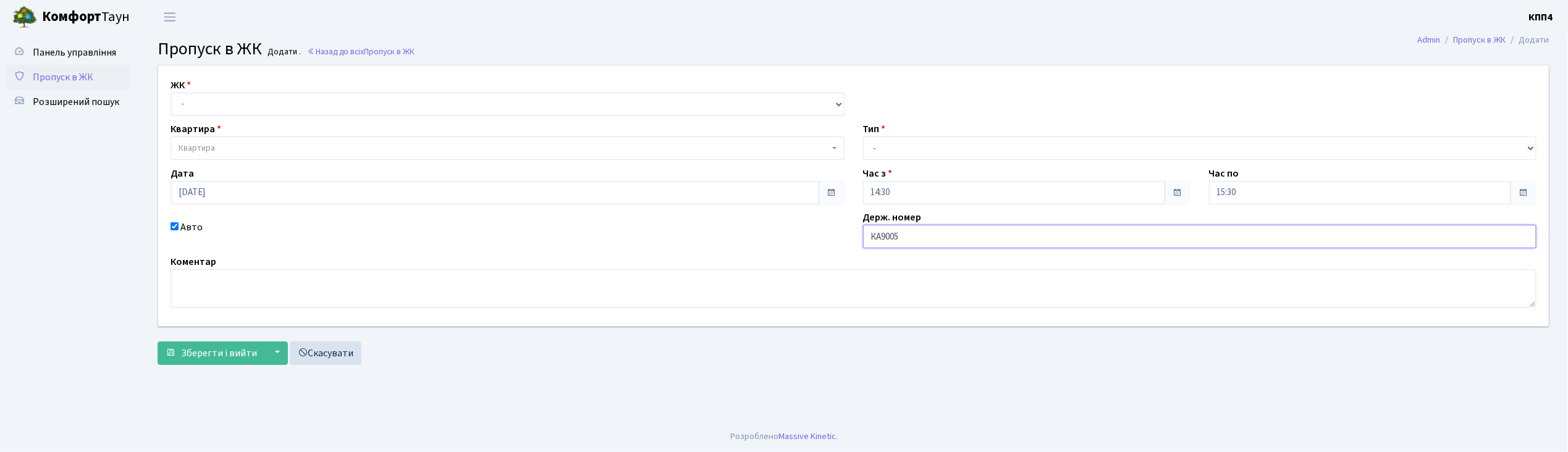
type input "КА9005МЕ"
click at [231, 104] on select "- КТ, вул. Регенераторна, 4 КТ2, просп. [STREET_ADDRESS] [STREET_ADDRESS] [PERS…" at bounding box center [507, 104] width 674 height 23
select select "271"
click at [171, 93] on select "- КТ, вул. Регенераторна, 4 КТ2, просп. [STREET_ADDRESS] [STREET_ADDRESS] [PERS…" at bounding box center [507, 104] width 674 height 23
select select
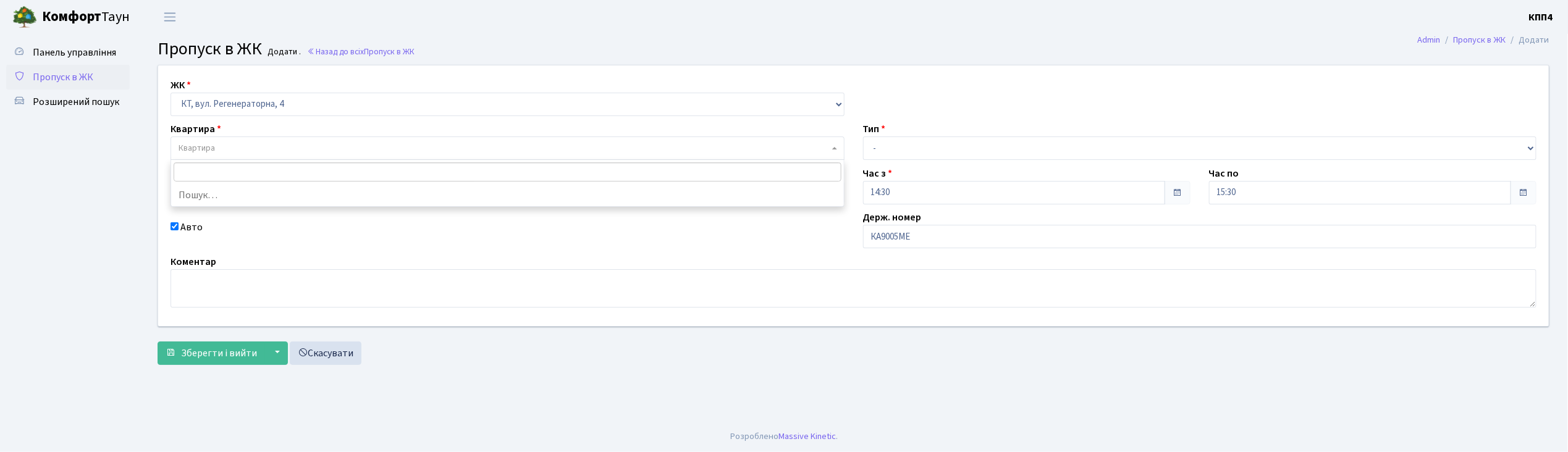
click at [237, 148] on span "Квартира" at bounding box center [504, 148] width 651 height 12
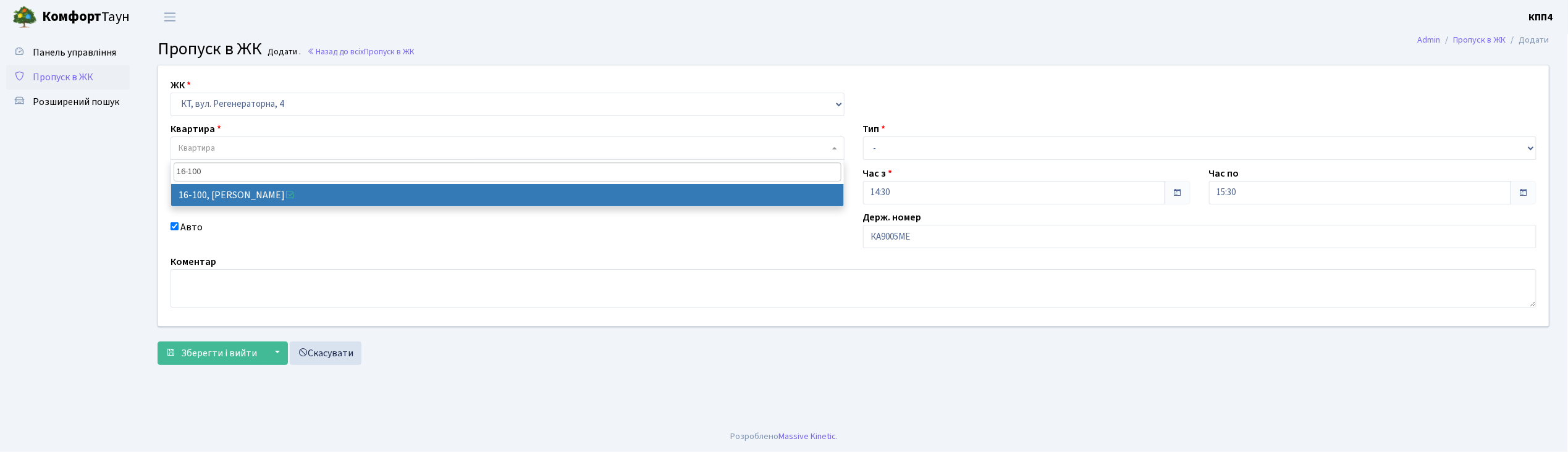
type input "16-100"
select select "8661"
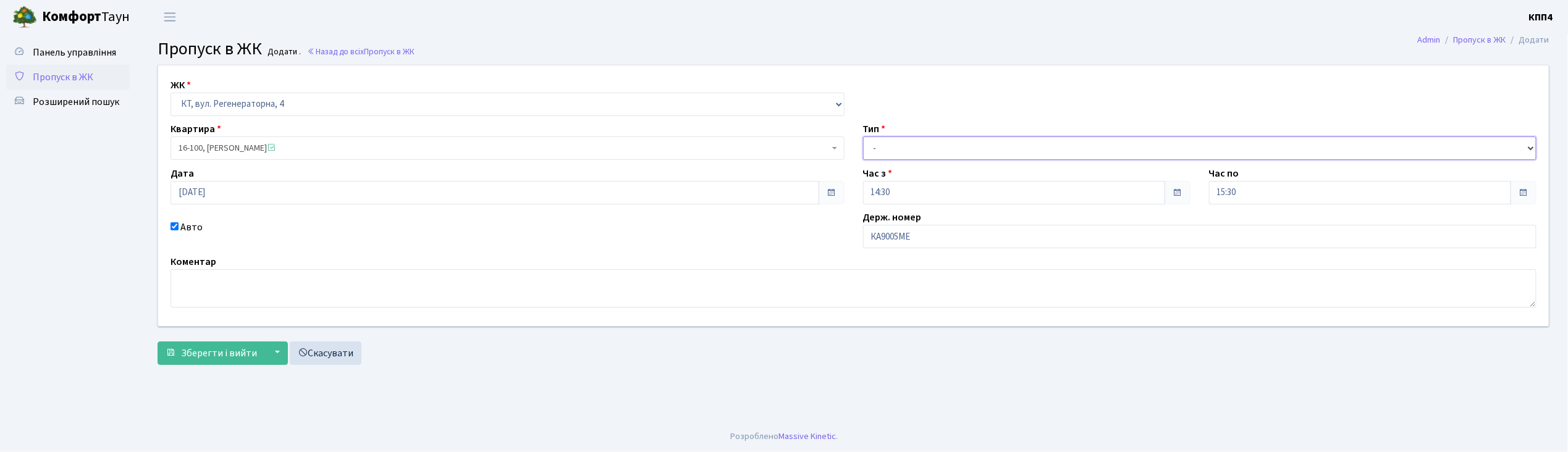
click at [917, 153] on select "- Доставка Таксі Гості Сервіс" at bounding box center [1200, 148] width 674 height 23
select select "3"
click at [863, 136] on select "- Доставка Таксі Гості Сервіс" at bounding box center [1200, 148] width 674 height 23
click at [227, 361] on button "Зберегти і вийти" at bounding box center [211, 353] width 108 height 23
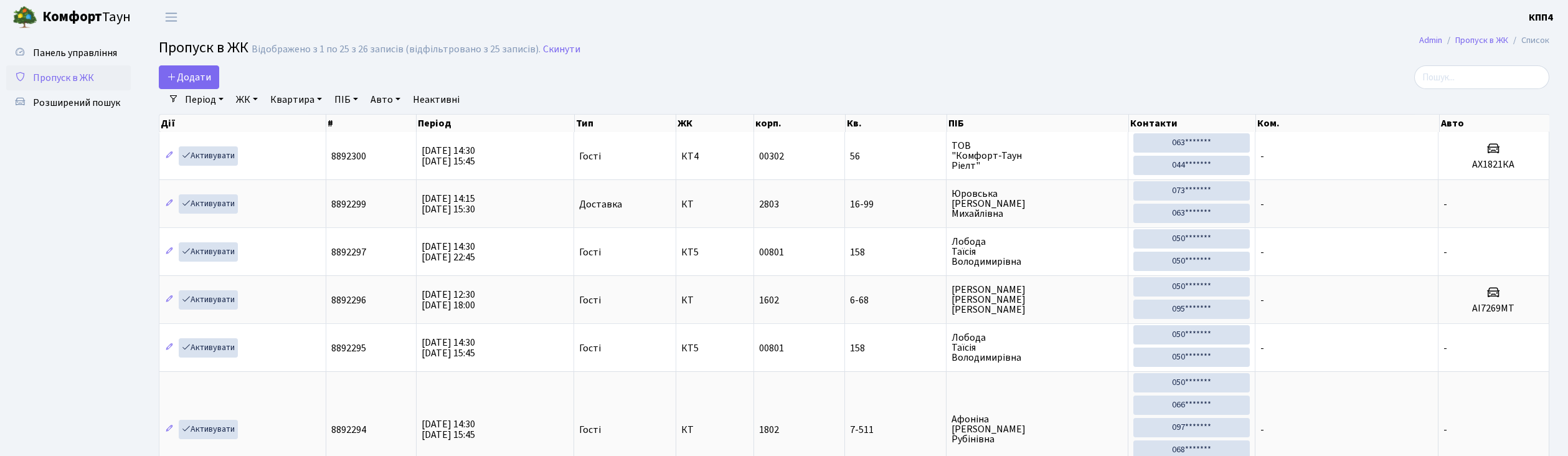
select select "25"
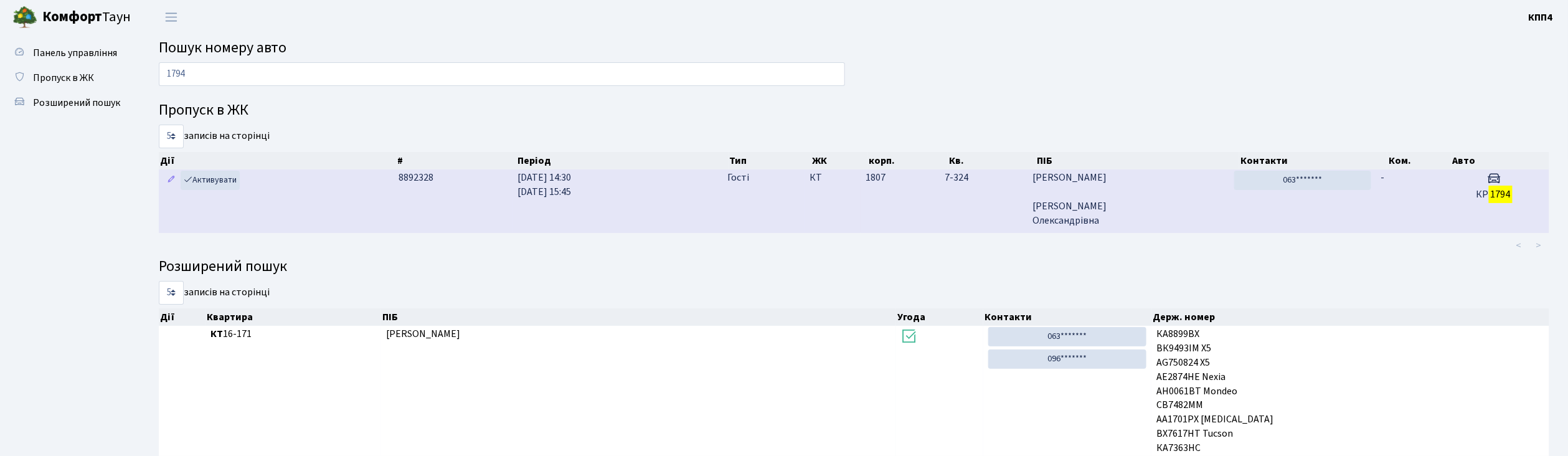
type input "1794"
click at [1143, 200] on span "Волкова Аліна Олександрівна" at bounding box center [1129, 199] width 192 height 57
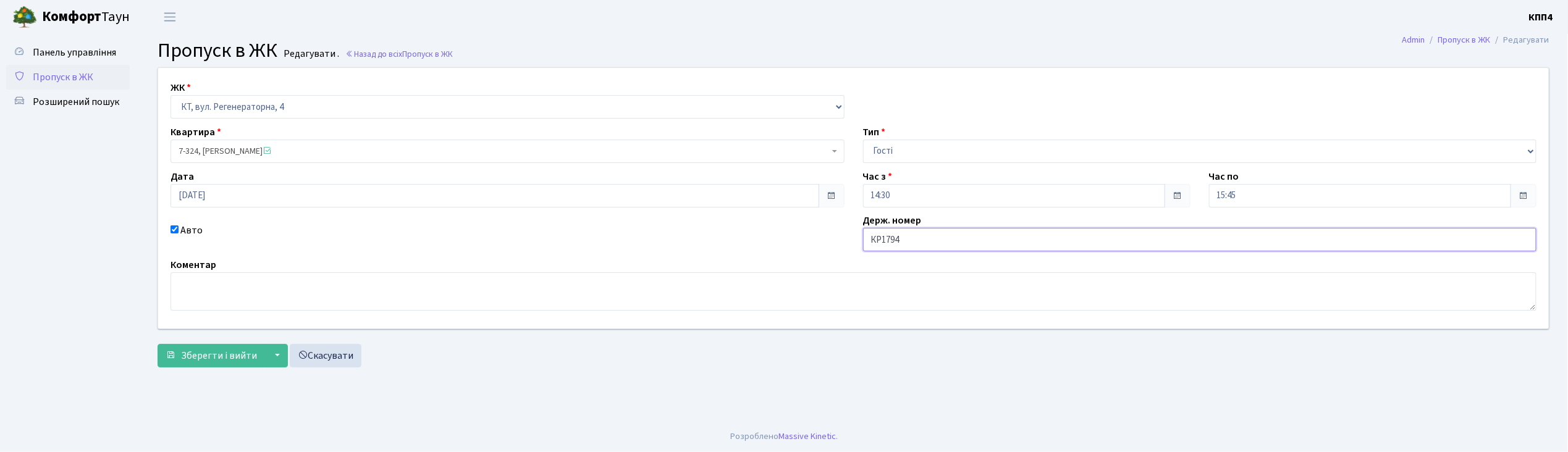
click at [936, 243] on input "КР1794" at bounding box center [1200, 240] width 674 height 23
type input "КР1794АВ"
click at [211, 349] on span "Зберегти і вийти" at bounding box center [219, 356] width 76 height 14
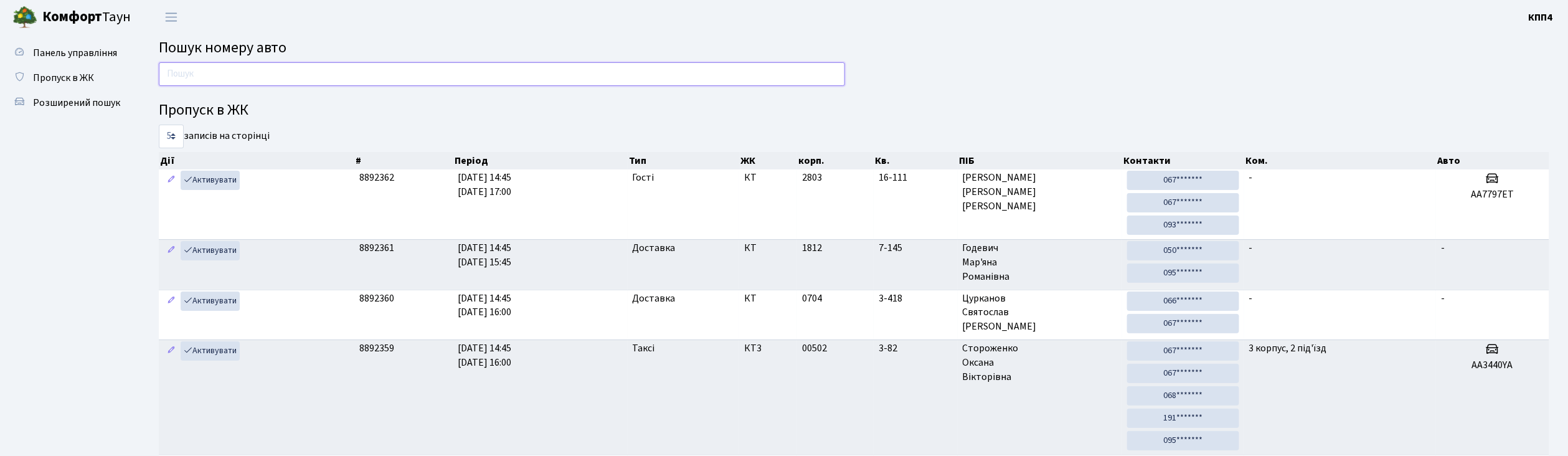
click at [188, 69] on input "text" at bounding box center [502, 74] width 687 height 24
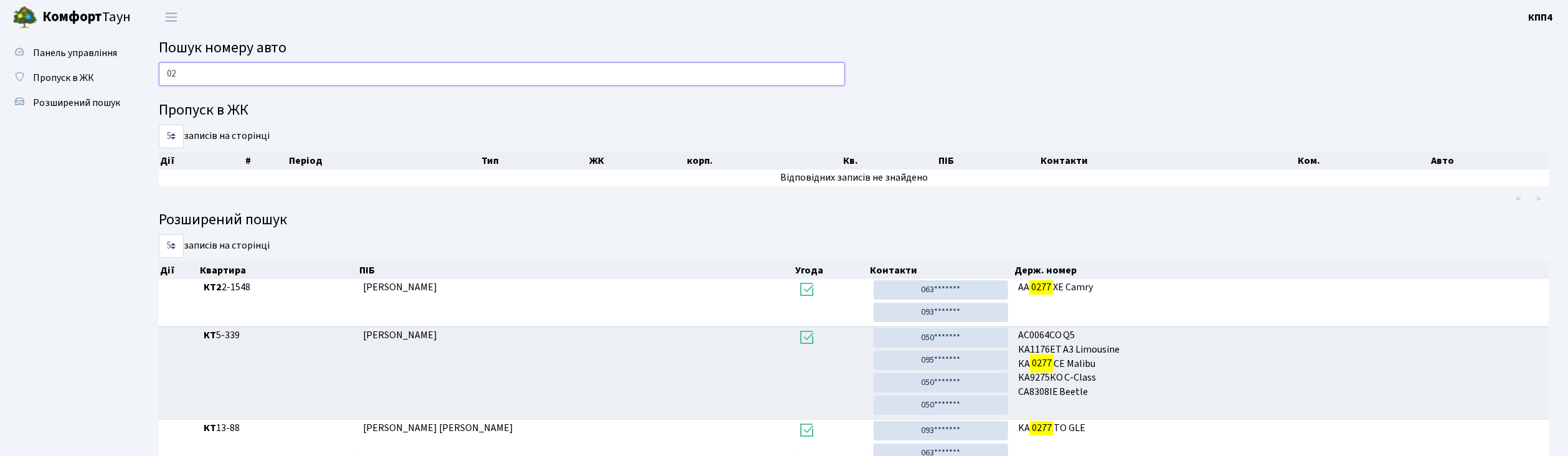
type input "0"
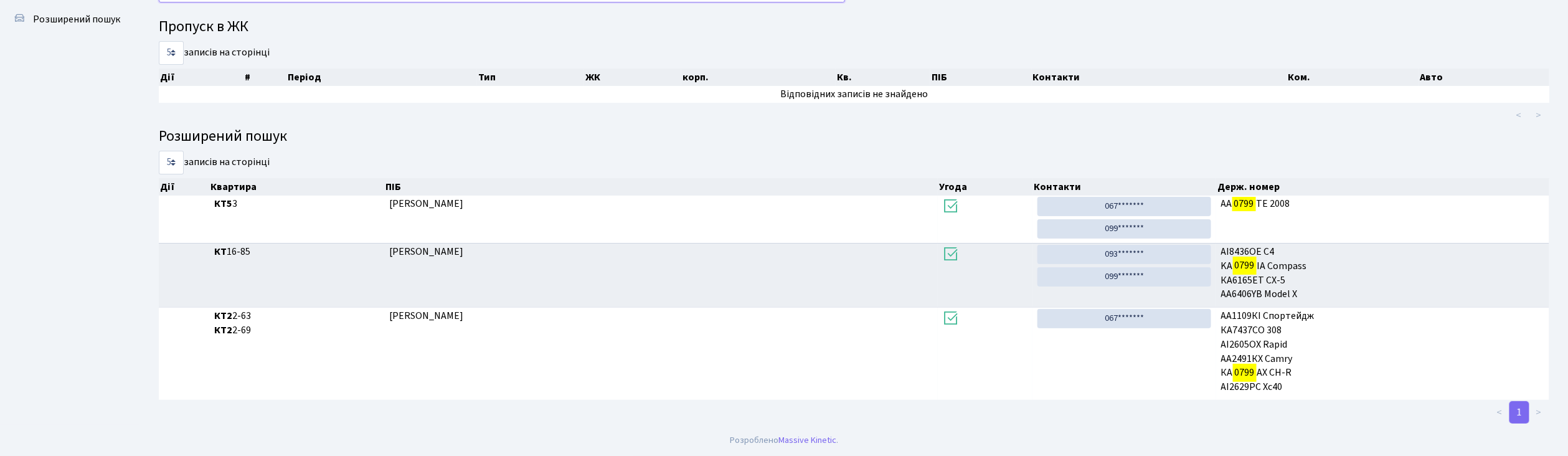
scroll to position [67, 0]
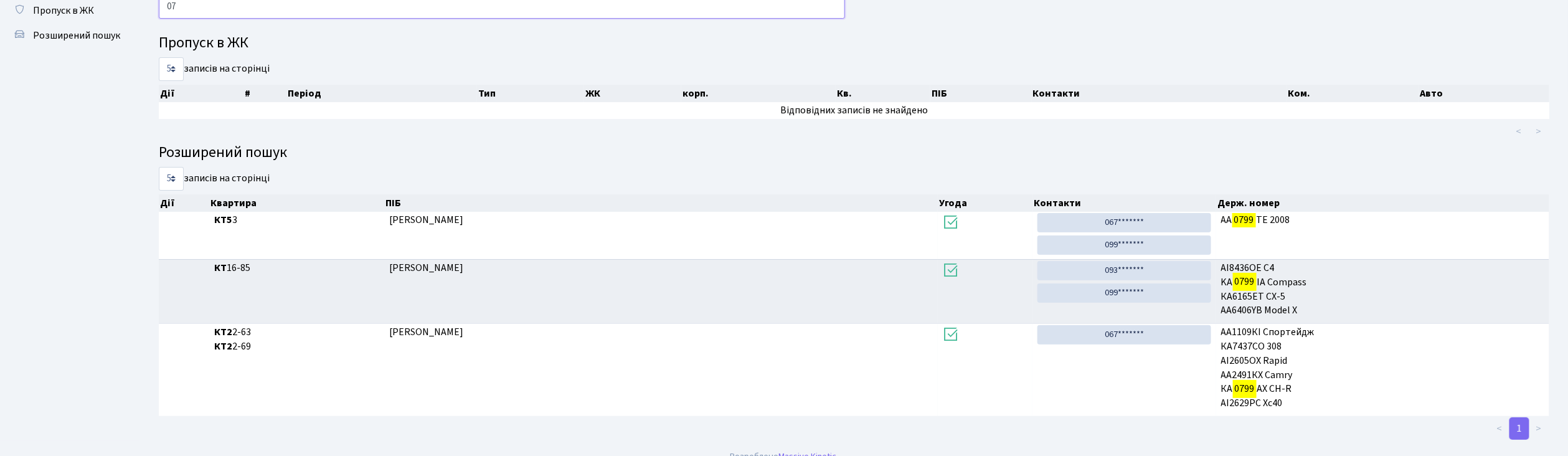
type input "0"
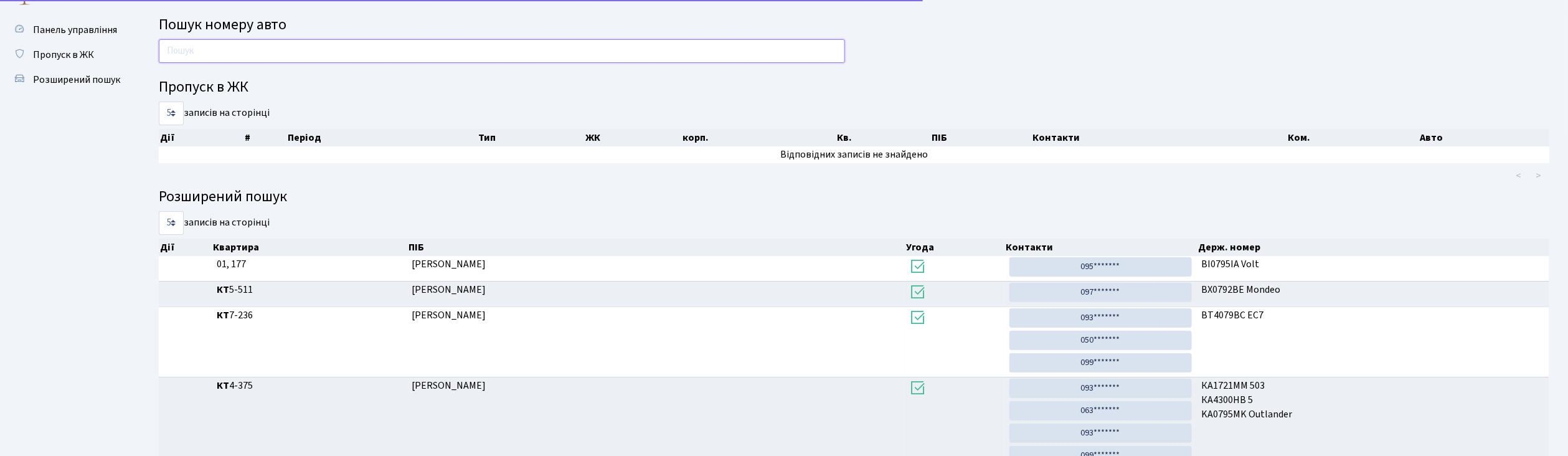
scroll to position [0, 0]
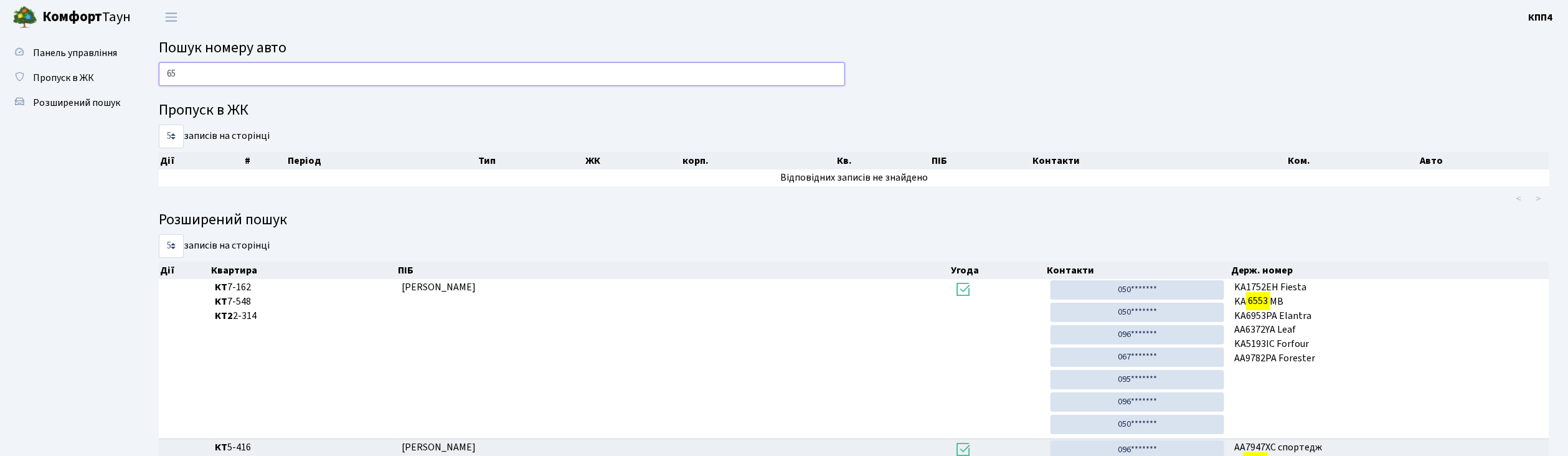
type input "6"
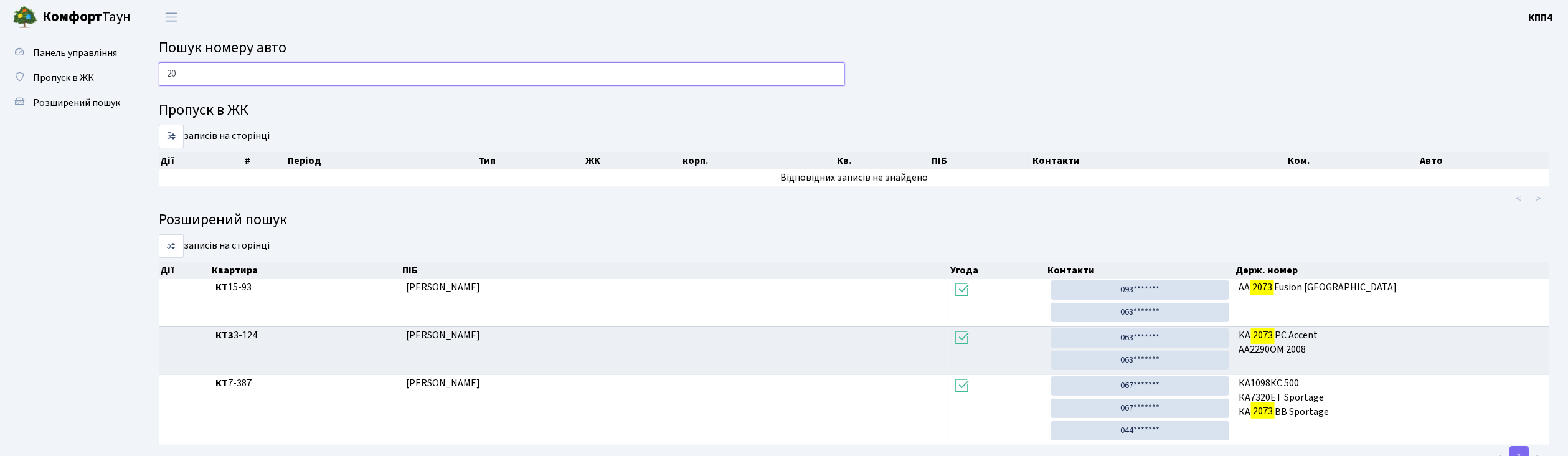
type input "2"
